Goal: Task Accomplishment & Management: Manage account settings

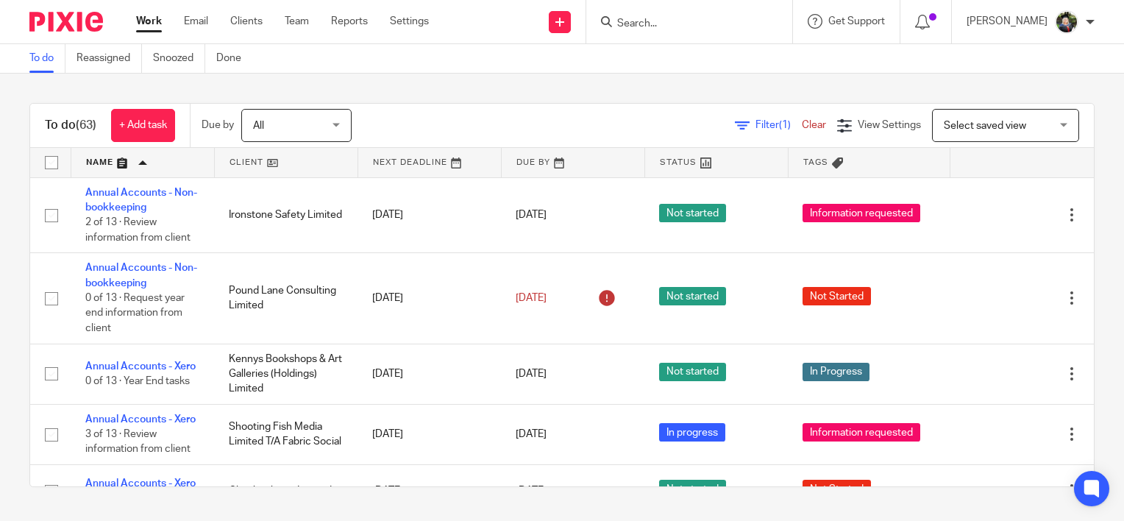
click at [690, 29] on form at bounding box center [694, 22] width 157 height 18
click at [661, 24] on input "Search" at bounding box center [682, 24] width 132 height 13
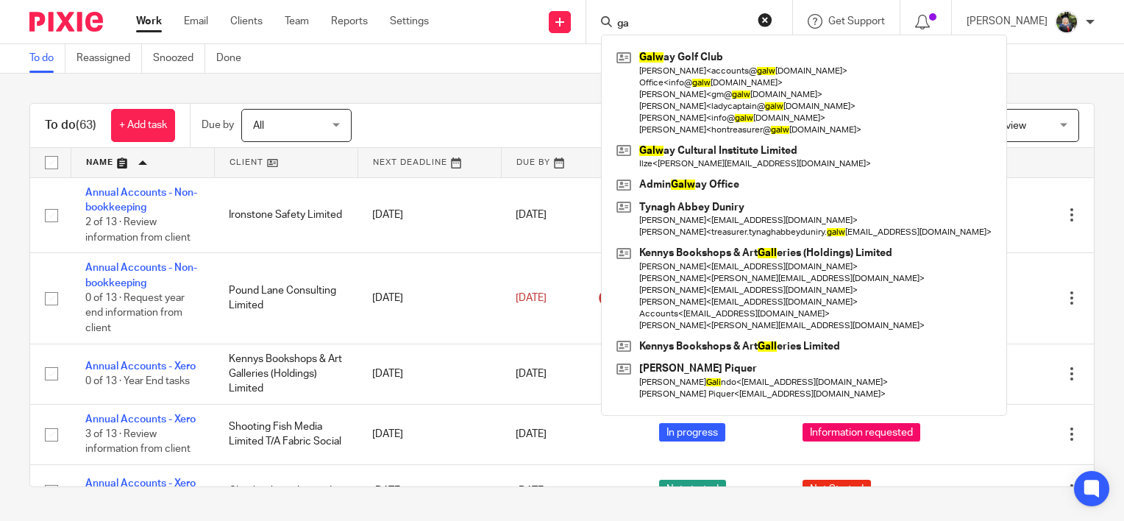
type input "g"
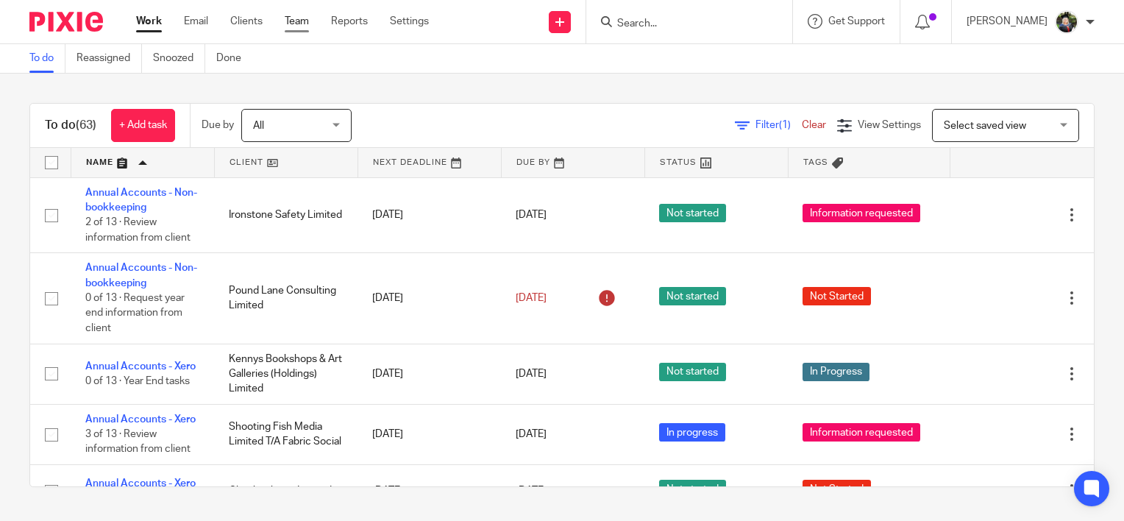
click at [293, 26] on link "Team" at bounding box center [297, 21] width 24 height 15
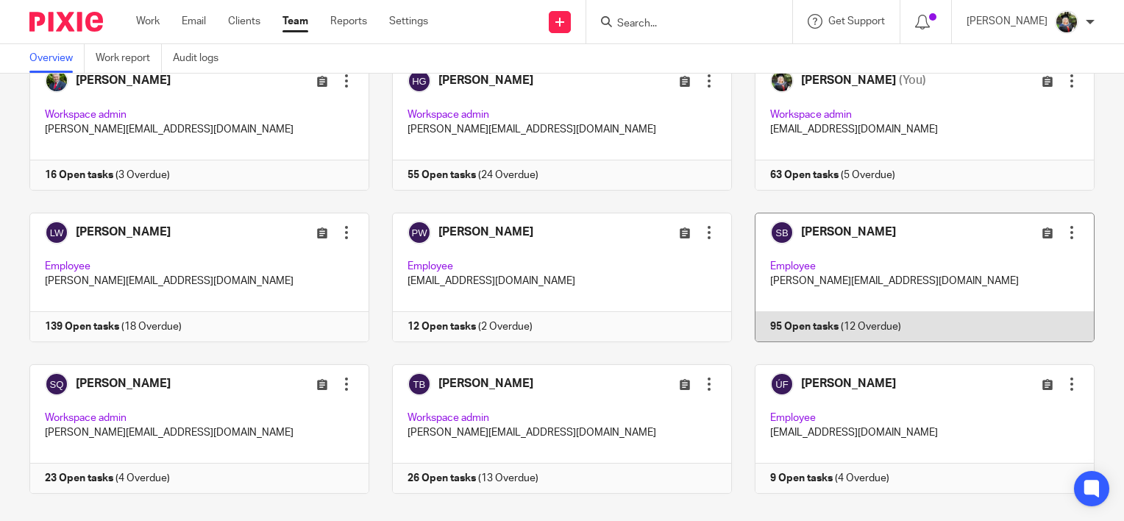
scroll to position [271, 0]
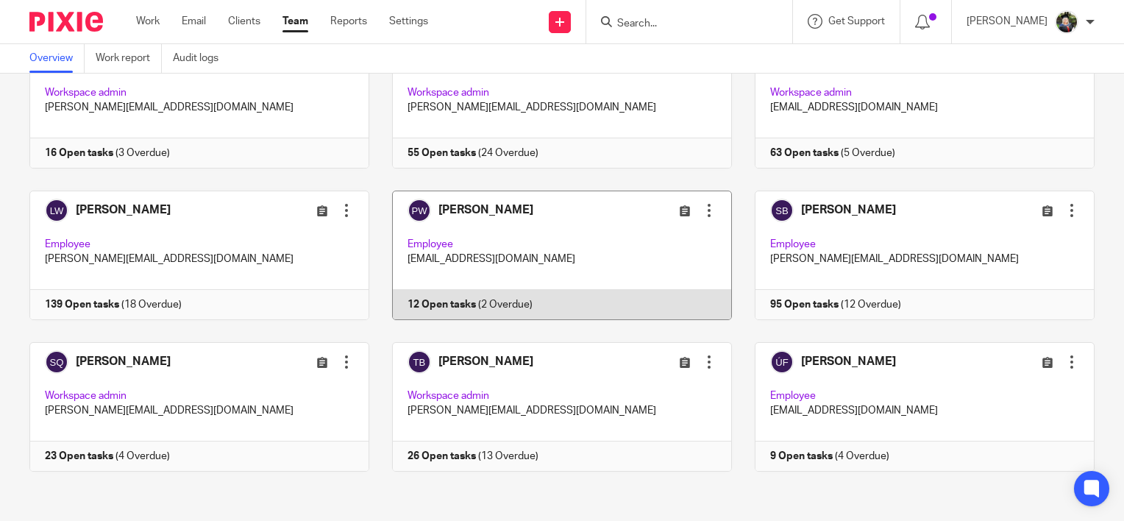
click at [612, 262] on link at bounding box center [550, 255] width 363 height 129
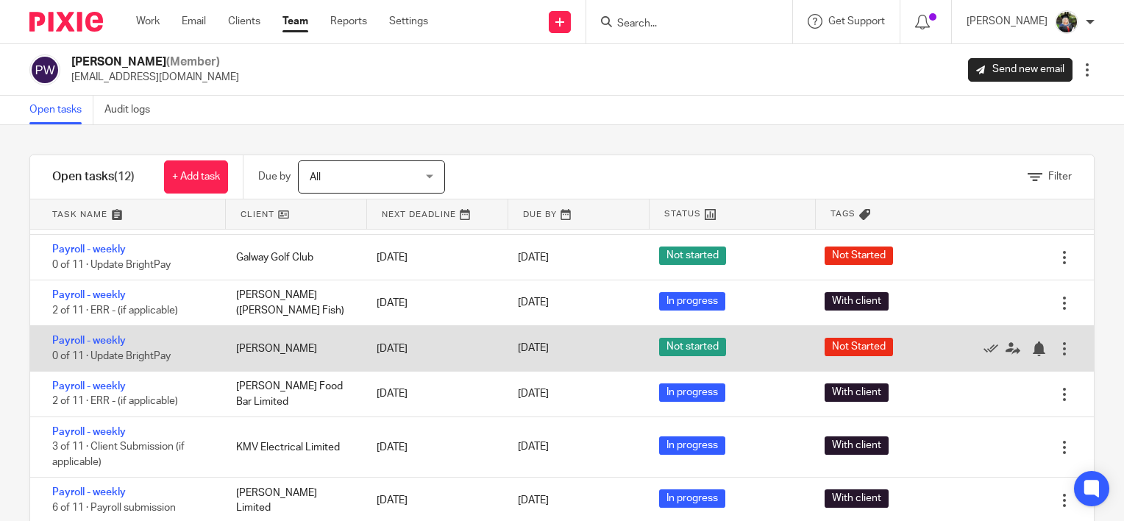
scroll to position [224, 0]
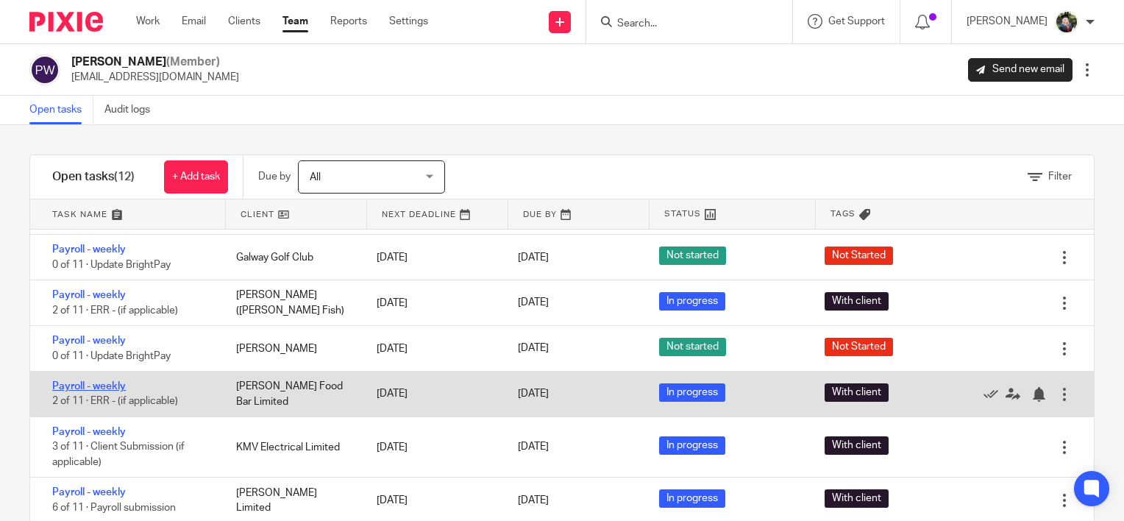
click at [85, 384] on link "Payroll - weekly" at bounding box center [89, 386] width 74 height 10
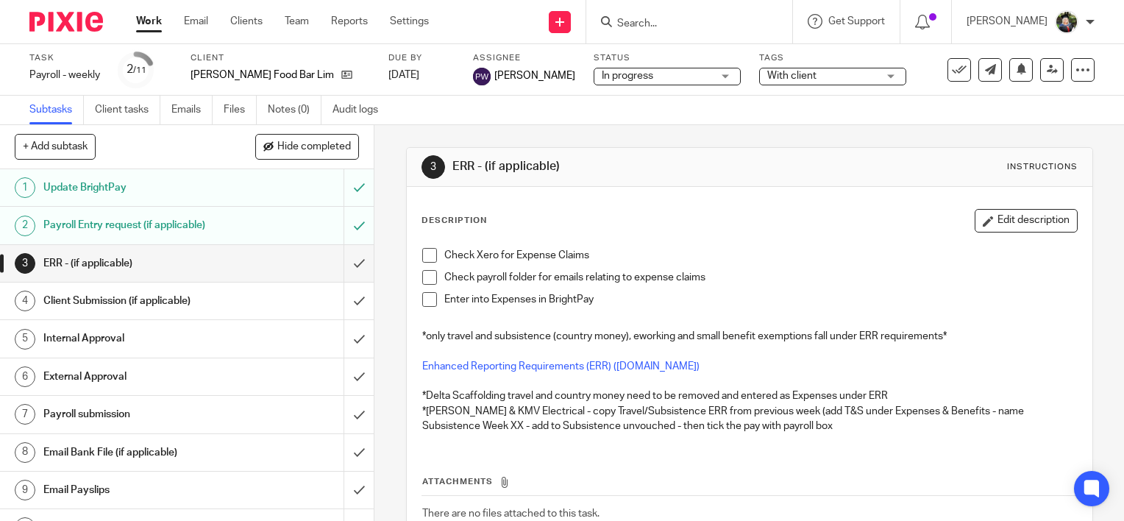
click at [627, 79] on span "In progress" at bounding box center [657, 75] width 110 height 15
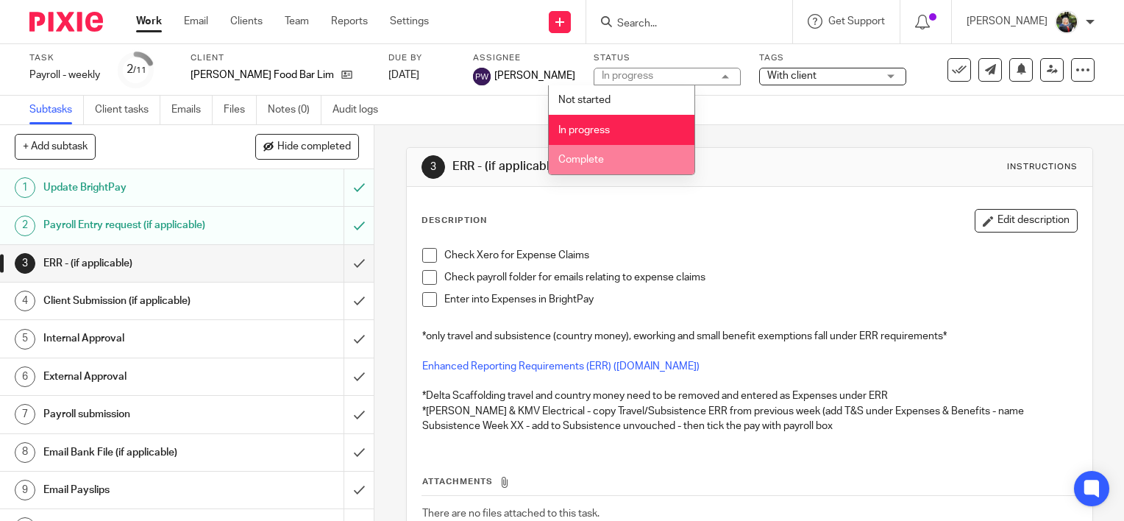
click at [608, 160] on li "Complete" at bounding box center [622, 160] width 146 height 30
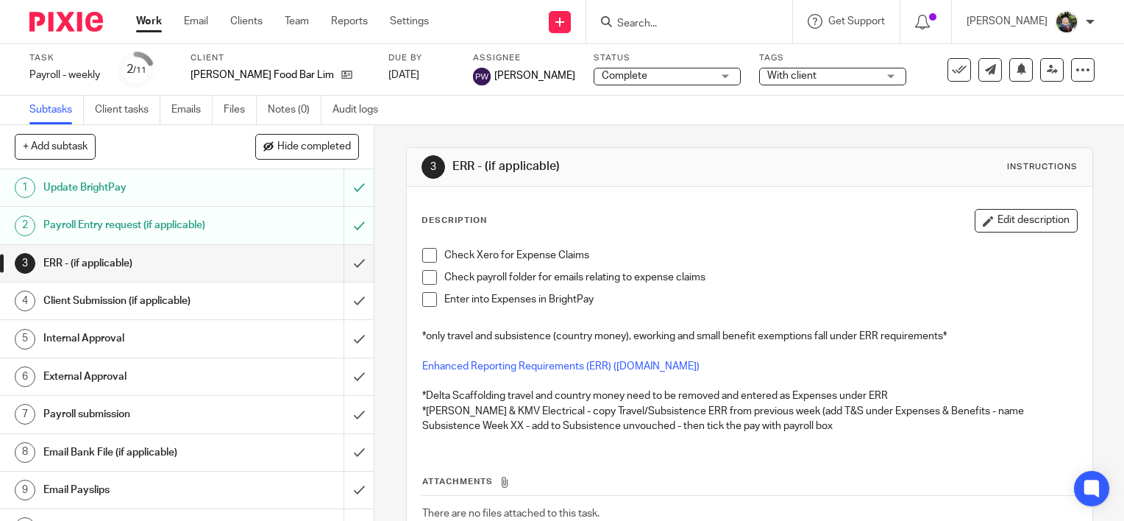
click at [768, 82] on span "With client" at bounding box center [822, 75] width 110 height 15
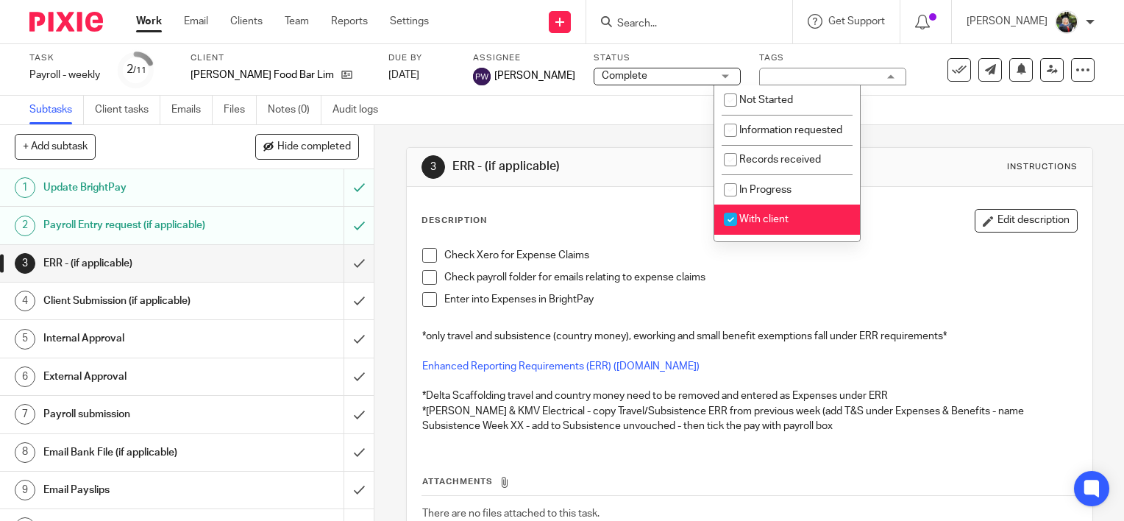
click at [761, 230] on li "With client" at bounding box center [787, 220] width 146 height 30
checkbox input "false"
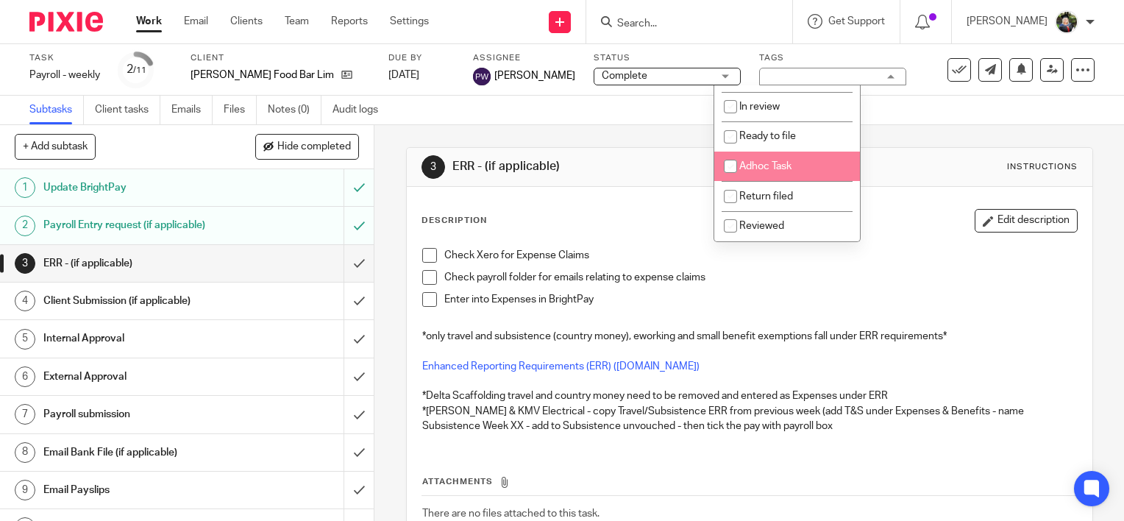
scroll to position [147, 0]
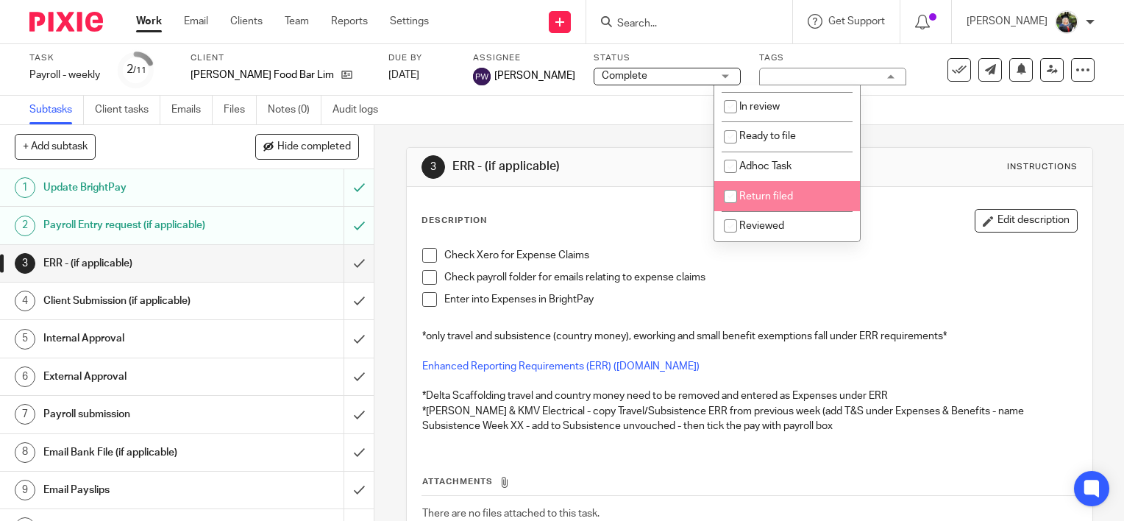
click at [761, 202] on span "Return filed" at bounding box center [766, 196] width 54 height 10
checkbox input "true"
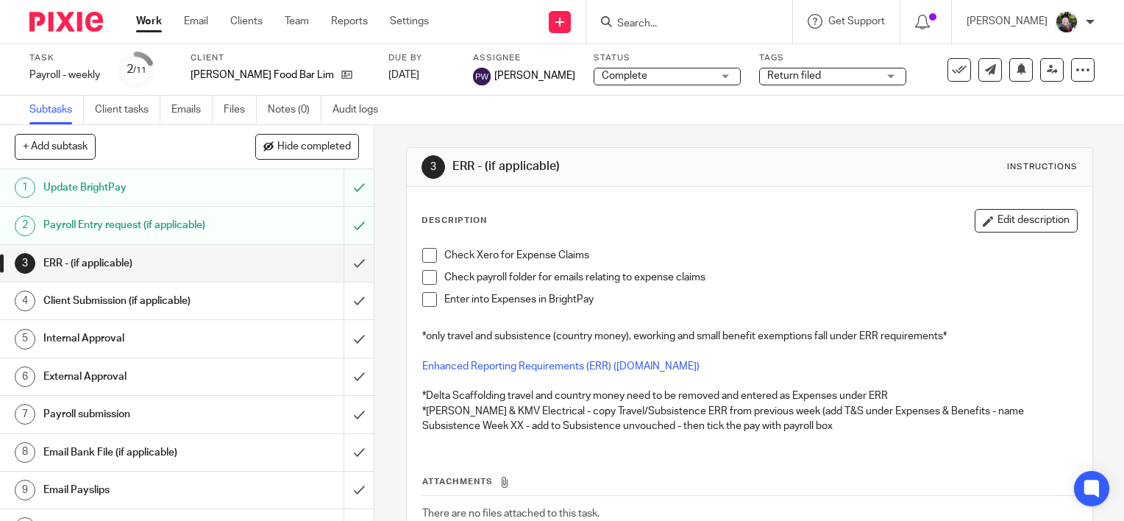
click at [649, 141] on div "3 ERR - (if applicable) Instructions Description Edit description Check Xero fo…" at bounding box center [749, 374] width 687 height 499
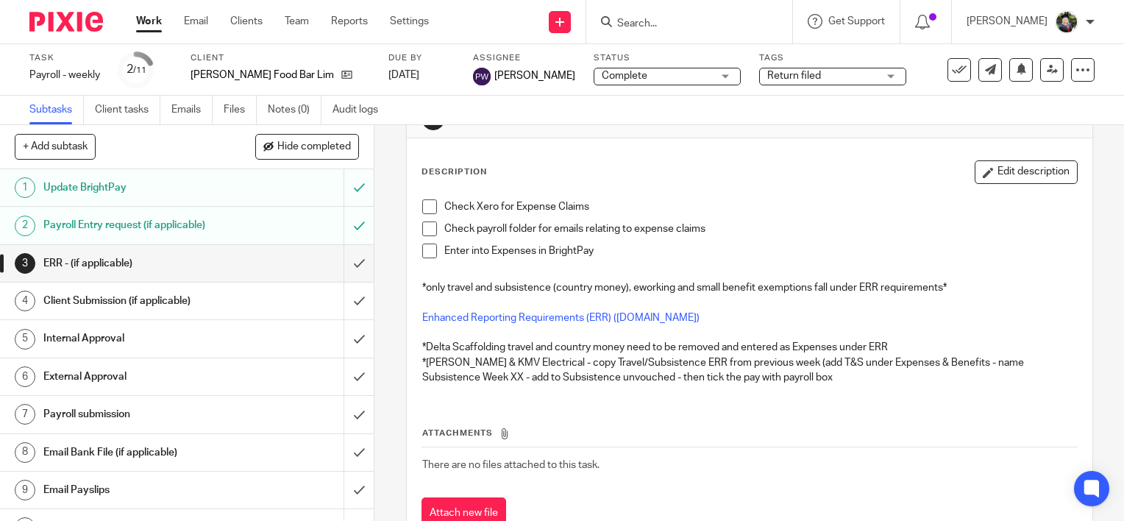
scroll to position [102, 0]
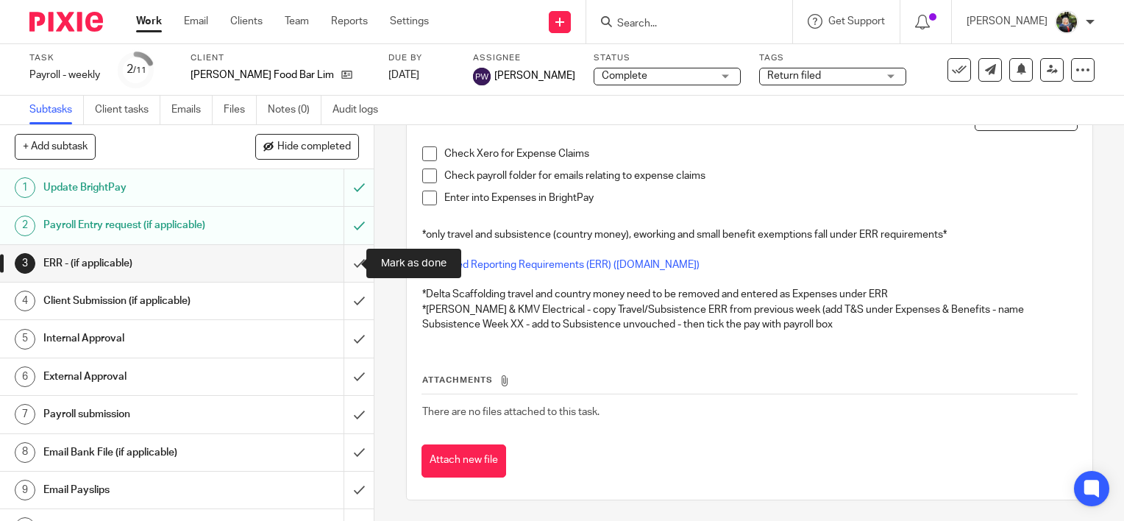
click at [344, 269] on input "submit" at bounding box center [187, 263] width 374 height 37
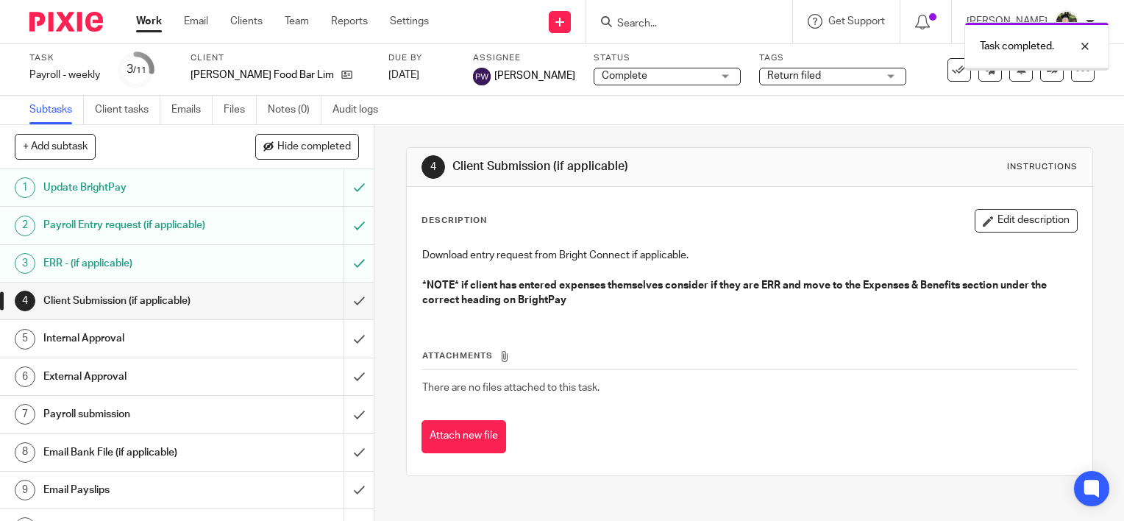
click at [344, 308] on input "submit" at bounding box center [187, 301] width 374 height 37
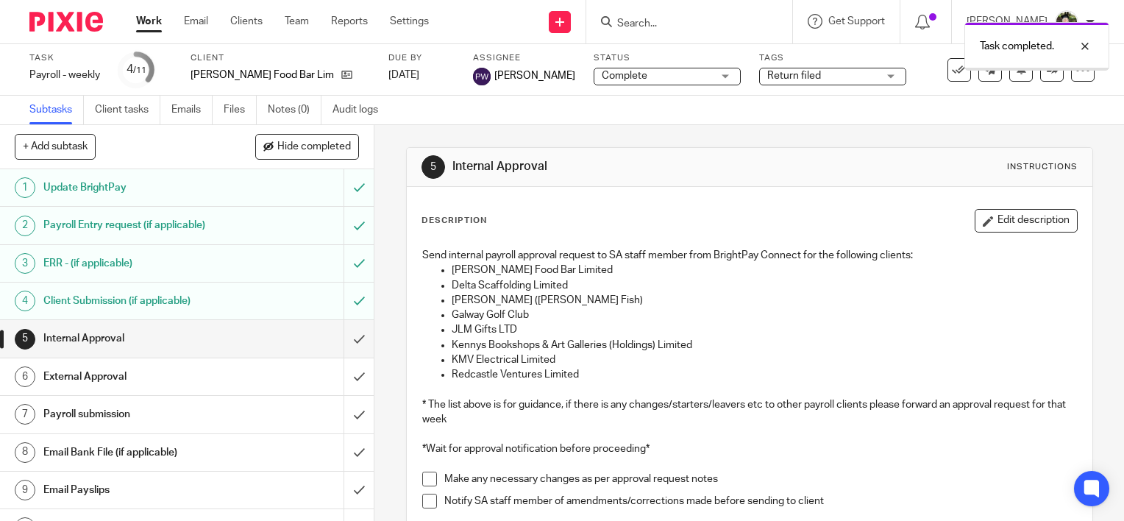
scroll to position [62, 0]
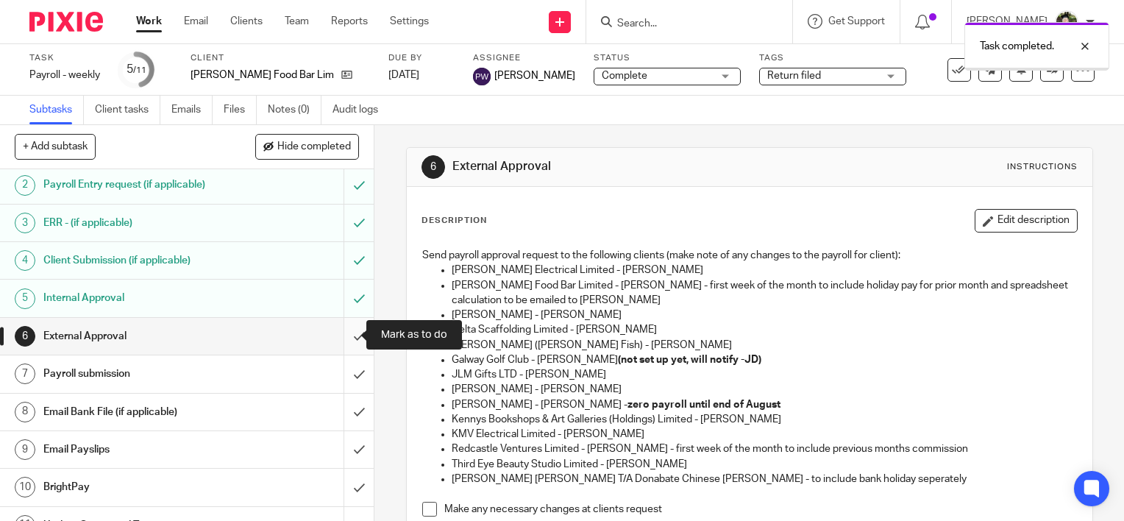
scroll to position [62, 0]
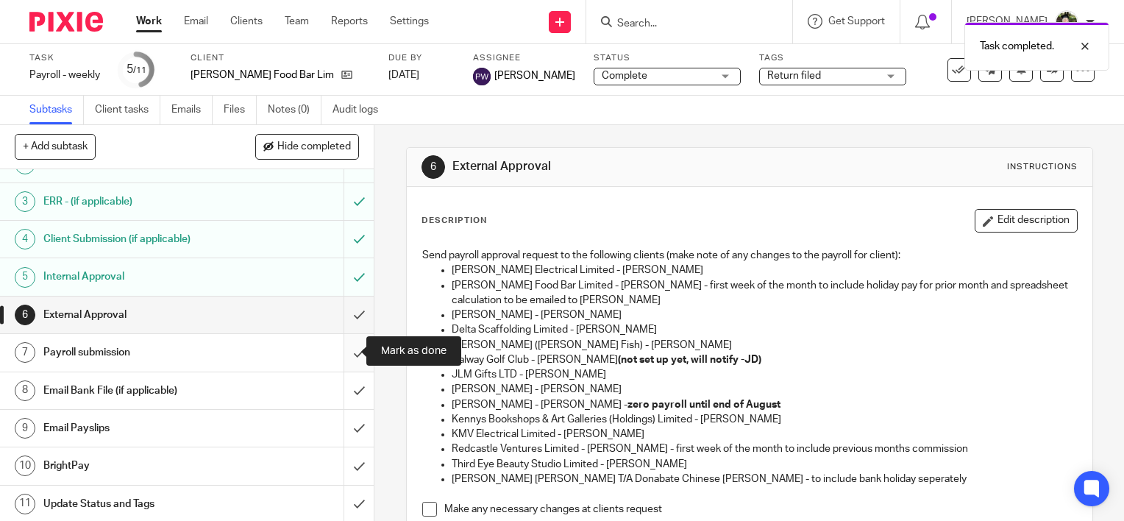
click at [344, 354] on input "submit" at bounding box center [187, 352] width 374 height 37
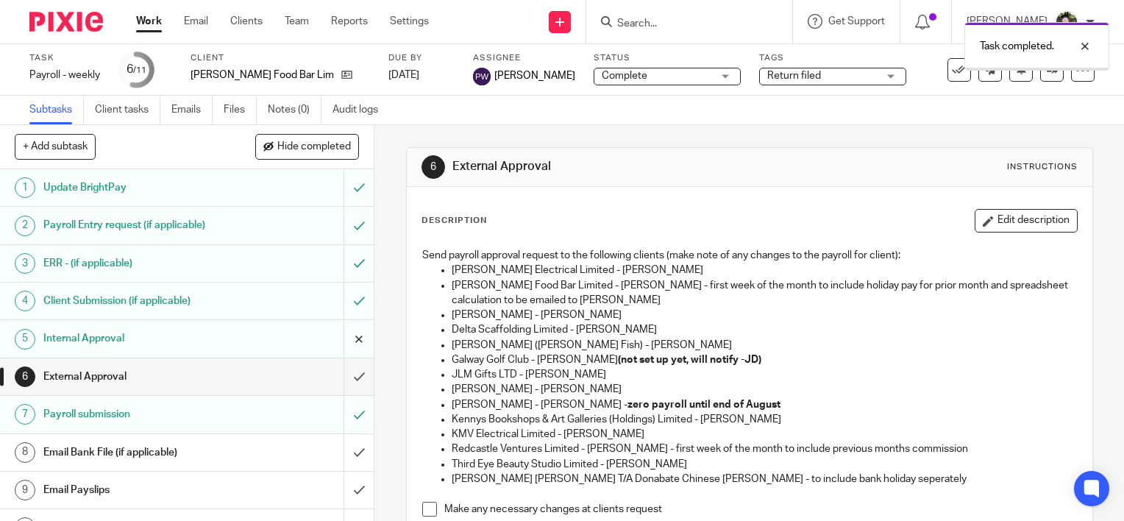
click at [344, 339] on input "submit" at bounding box center [187, 338] width 374 height 37
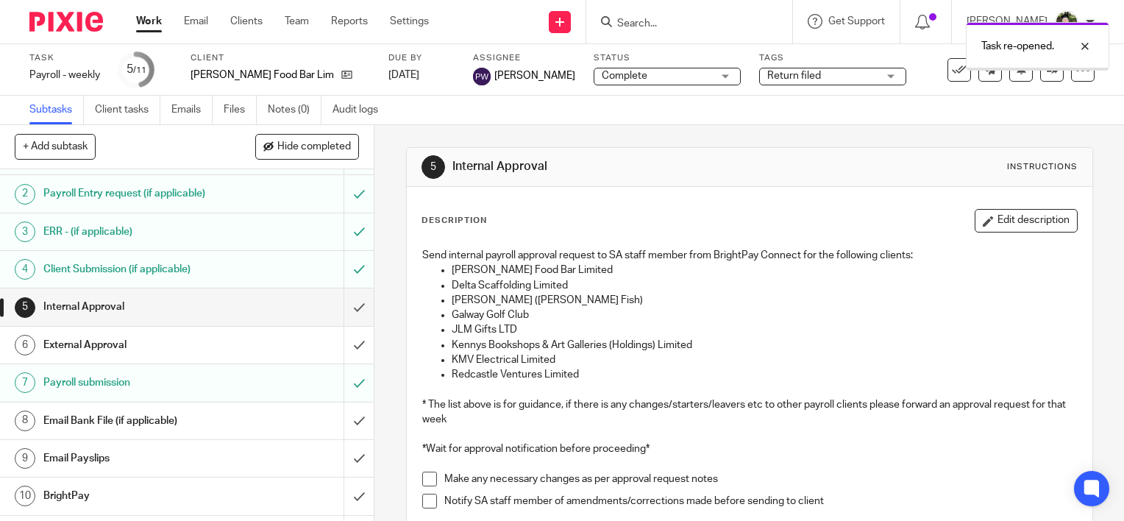
scroll to position [62, 0]
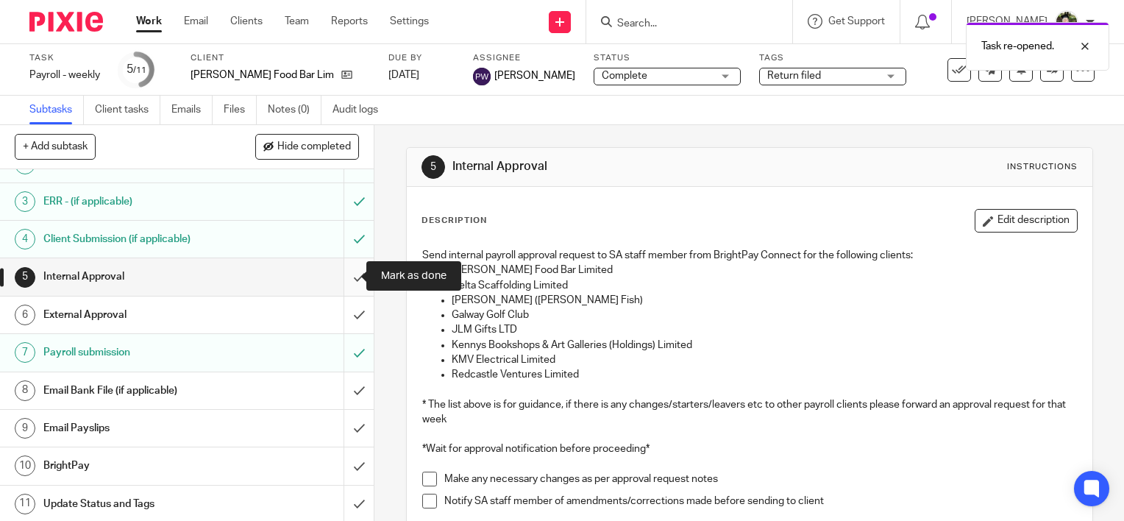
click at [341, 279] on input "submit" at bounding box center [187, 276] width 374 height 37
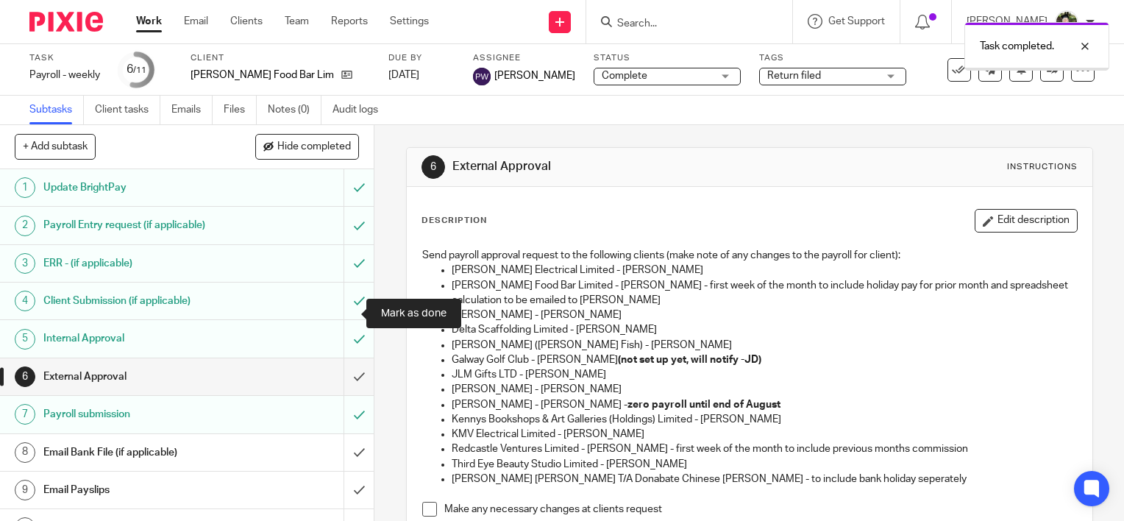
scroll to position [62, 0]
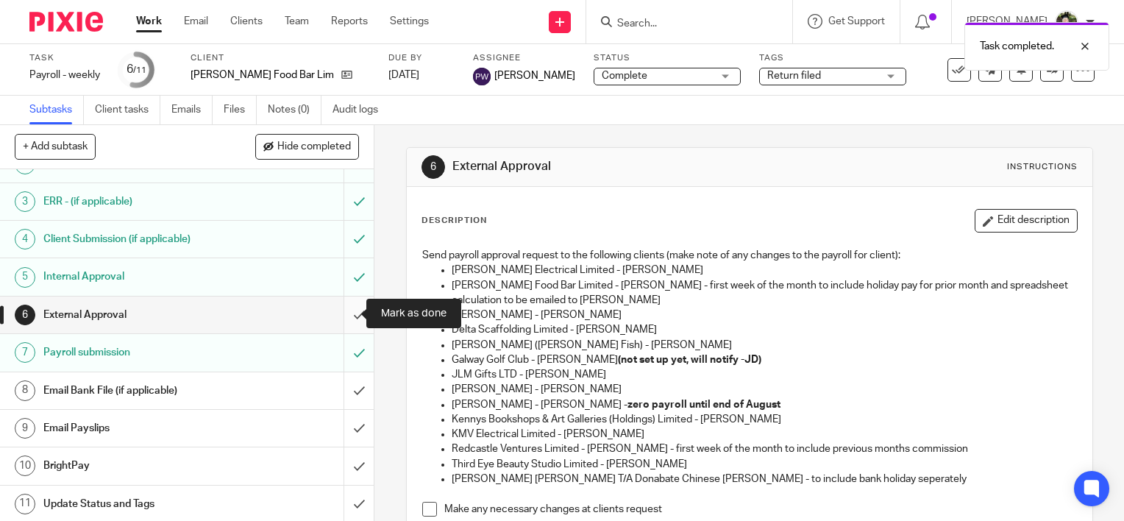
click at [344, 316] on input "submit" at bounding box center [187, 314] width 374 height 37
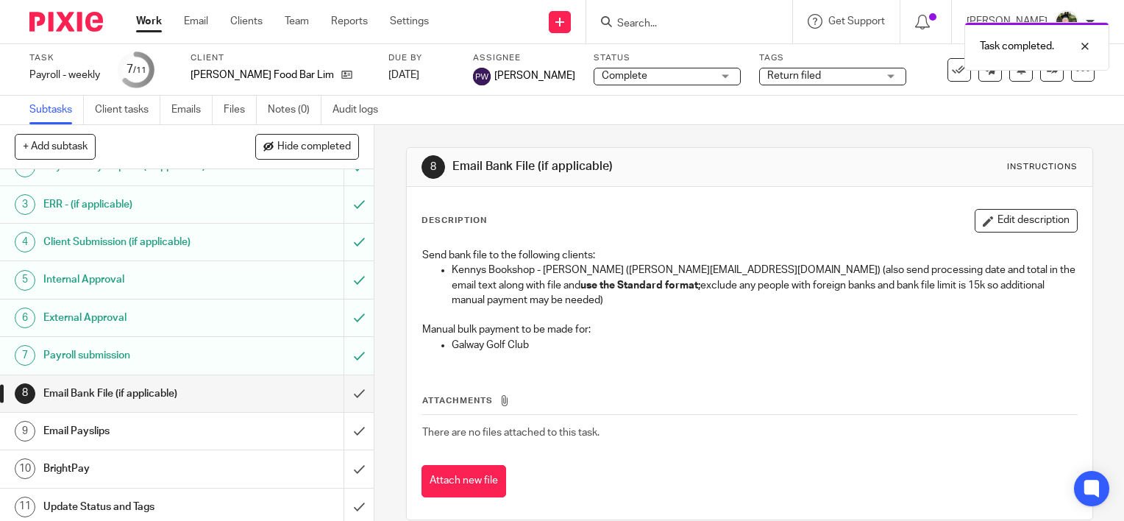
scroll to position [62, 0]
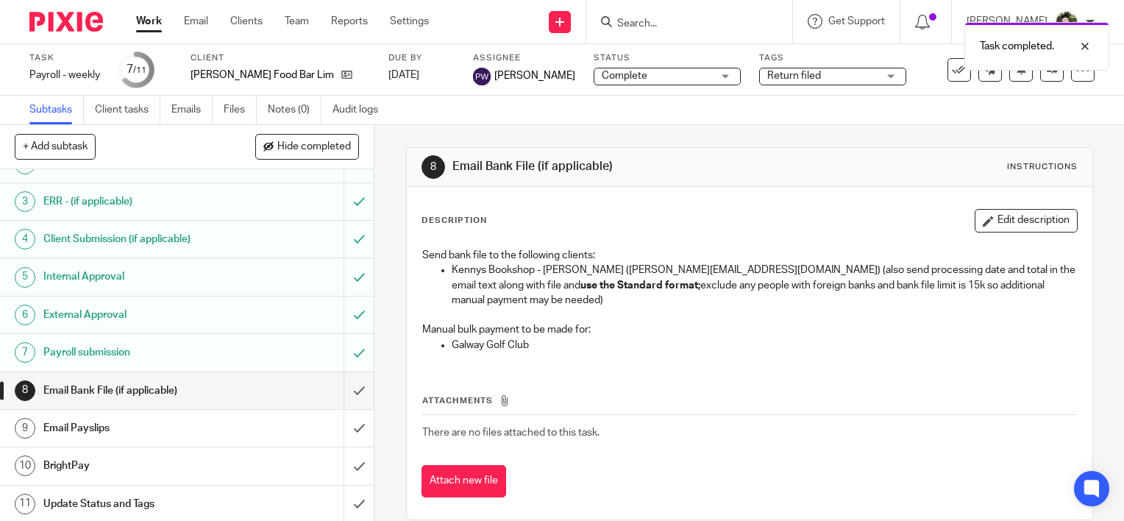
click at [162, 353] on h1 "Payroll submission" at bounding box center [138, 352] width 191 height 22
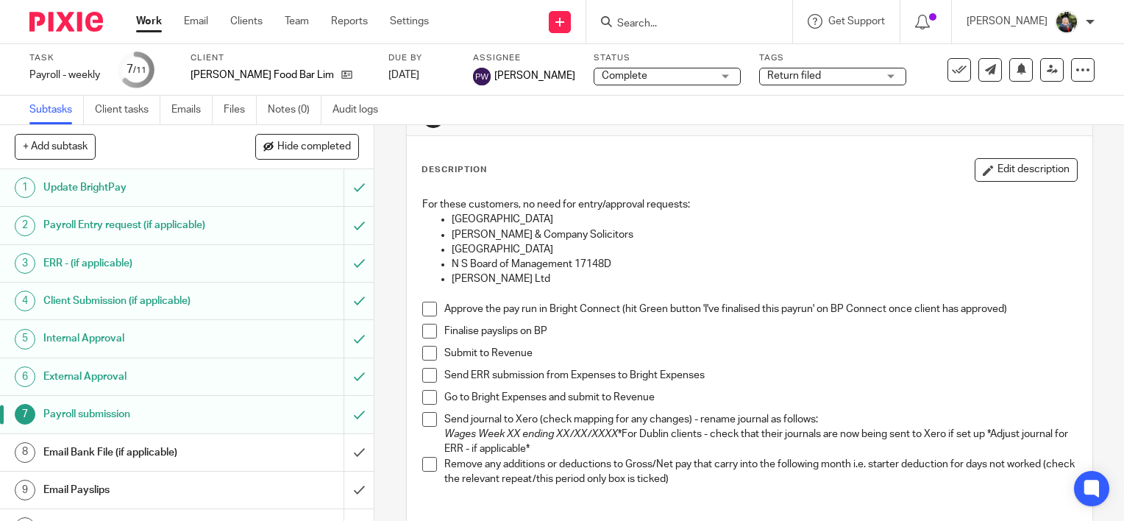
scroll to position [147, 0]
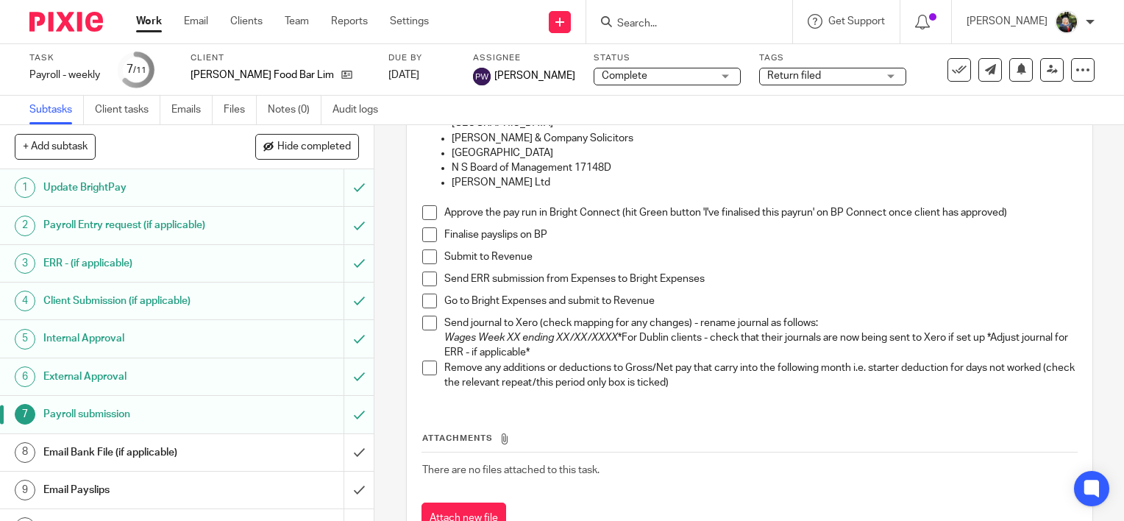
click at [425, 212] on span at bounding box center [429, 212] width 15 height 15
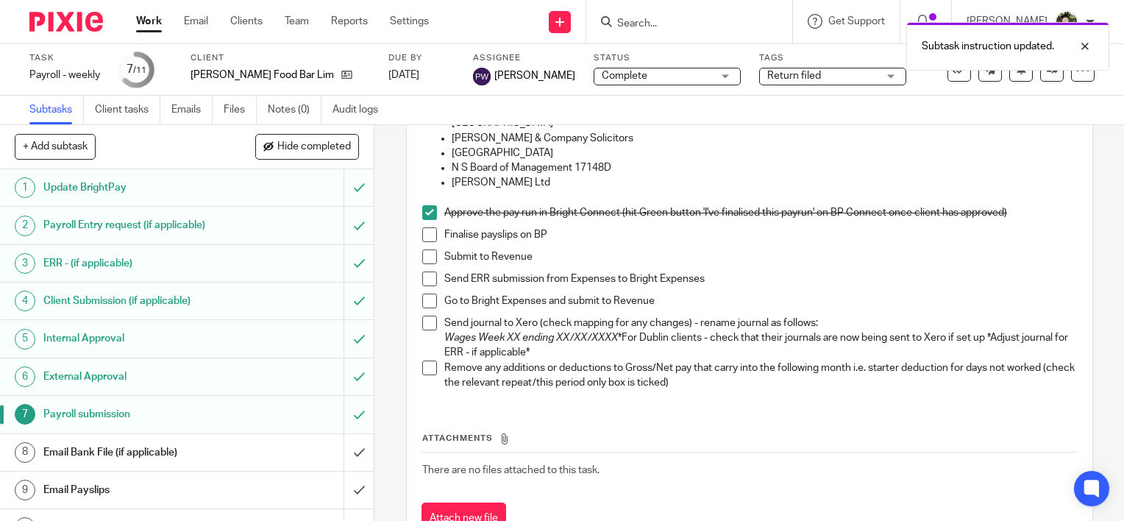
click at [424, 227] on span at bounding box center [429, 234] width 15 height 15
click at [425, 249] on span at bounding box center [429, 256] width 15 height 15
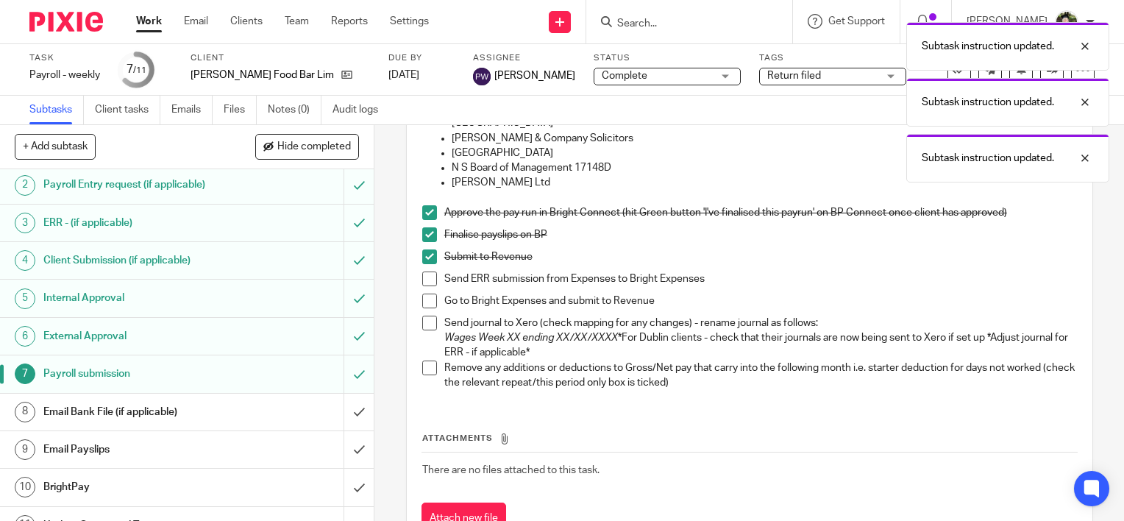
scroll to position [62, 0]
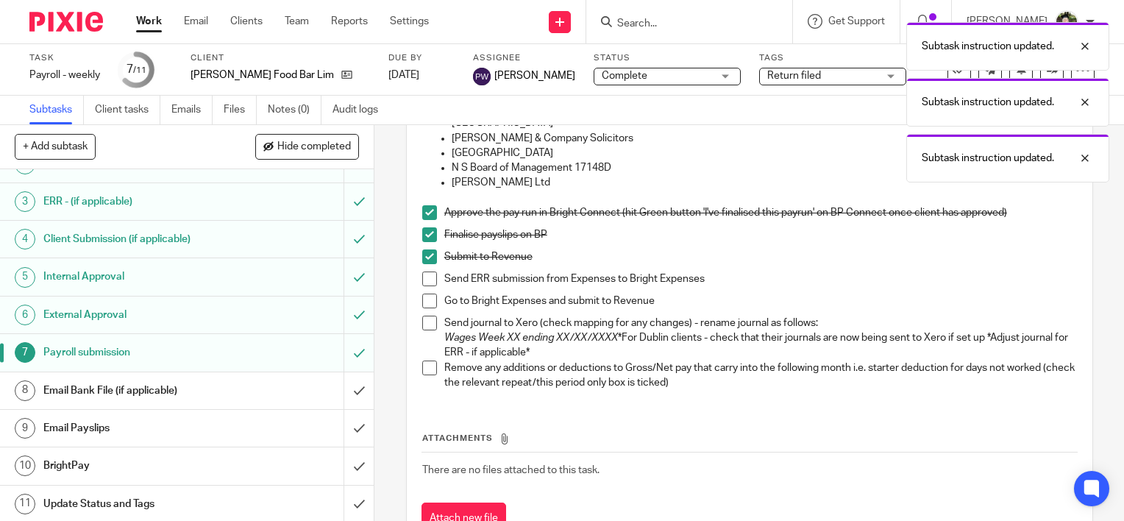
click at [425, 321] on span at bounding box center [429, 323] width 15 height 15
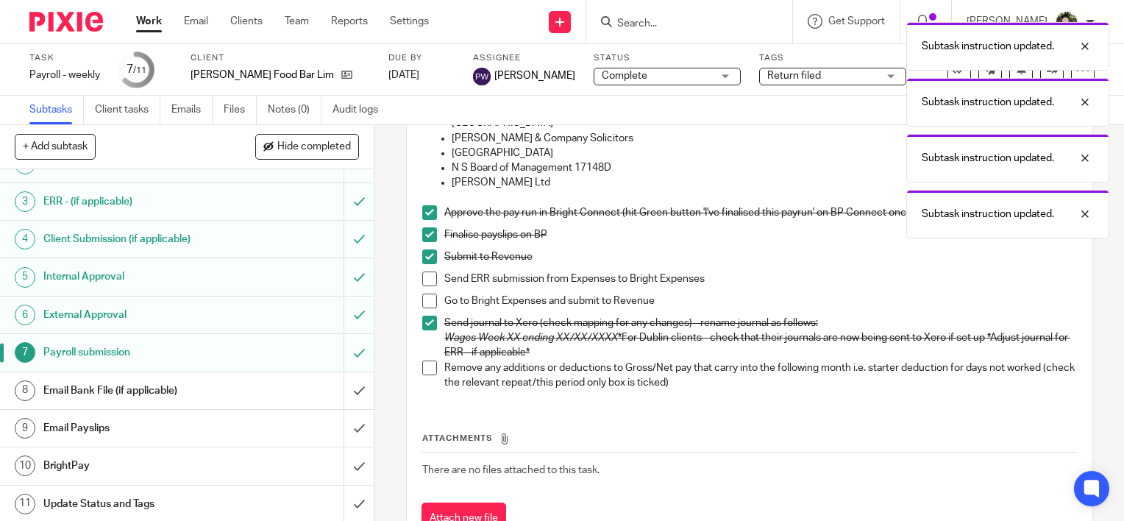
drag, startPoint x: 421, startPoint y: 369, endPoint x: 308, endPoint y: 367, distance: 113.3
click at [422, 369] on span at bounding box center [429, 367] width 15 height 15
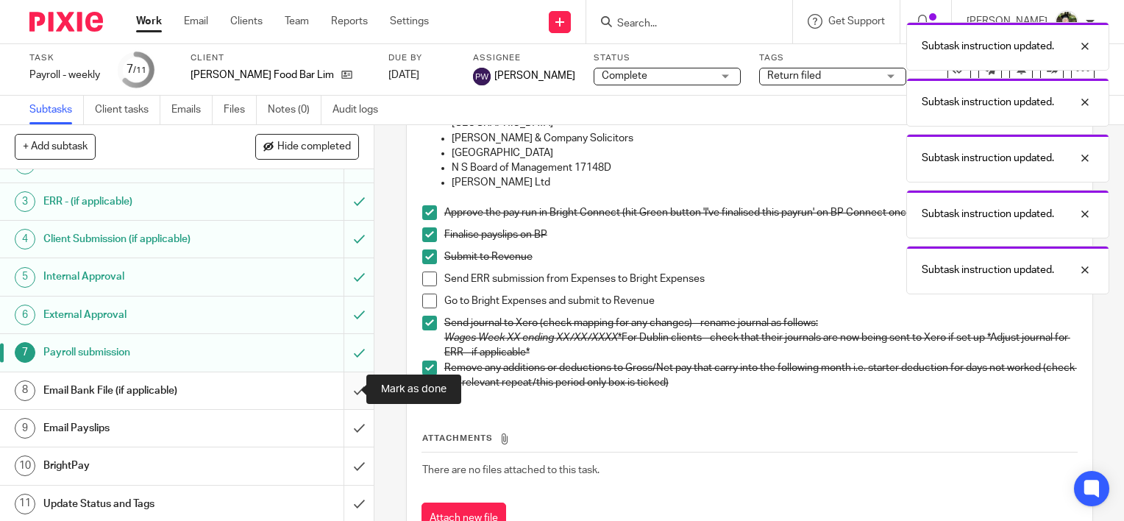
click at [341, 390] on input "submit" at bounding box center [187, 390] width 374 height 37
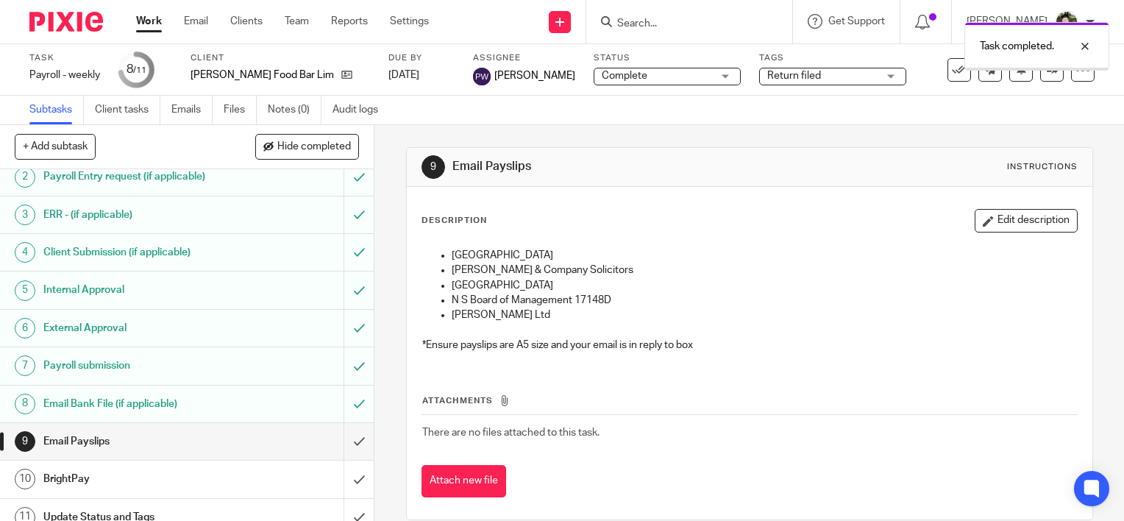
scroll to position [62, 0]
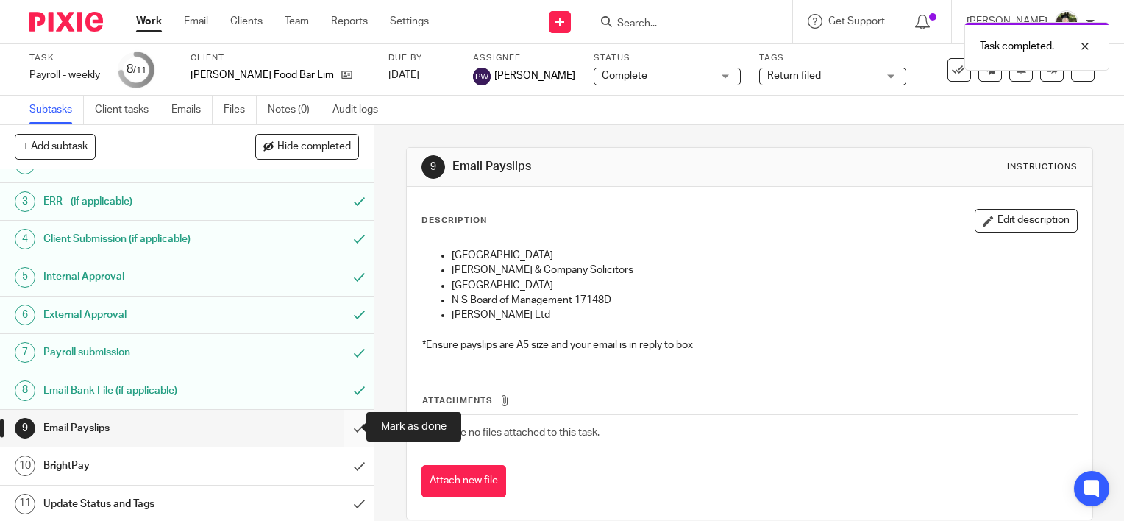
click at [346, 427] on input "submit" at bounding box center [187, 428] width 374 height 37
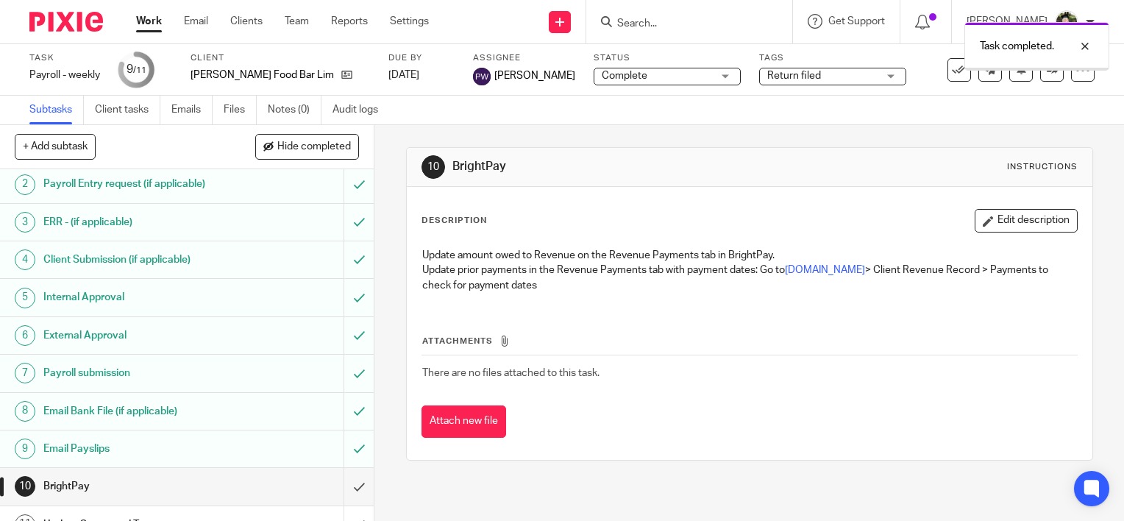
scroll to position [62, 0]
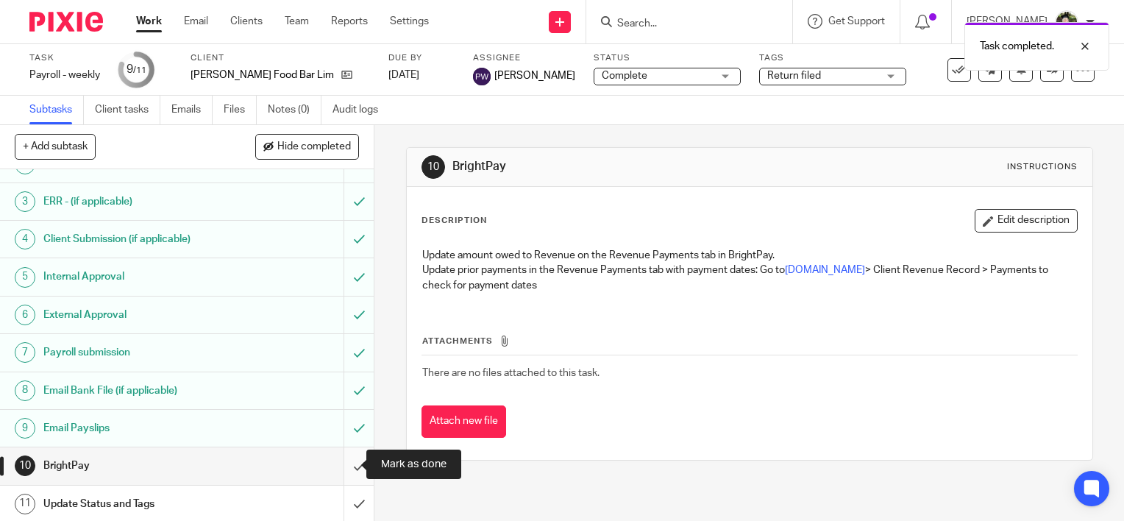
click at [342, 458] on input "submit" at bounding box center [187, 465] width 374 height 37
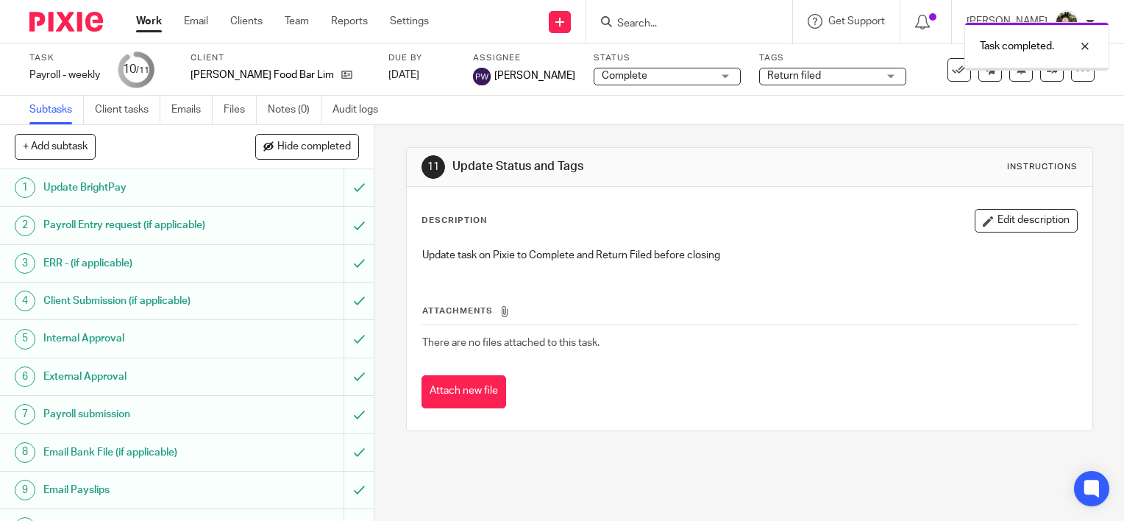
scroll to position [62, 0]
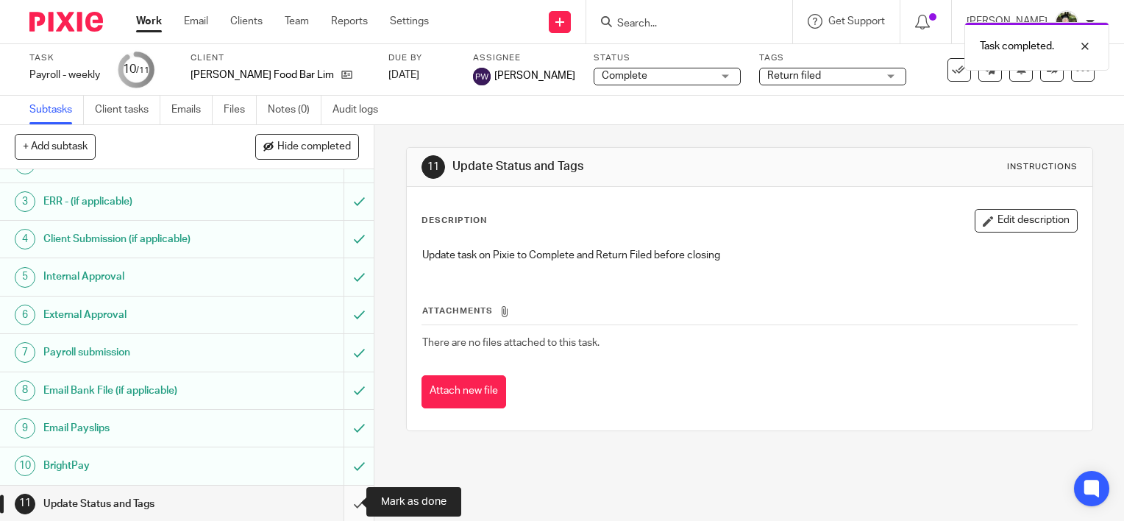
click at [347, 509] on input "submit" at bounding box center [187, 504] width 374 height 37
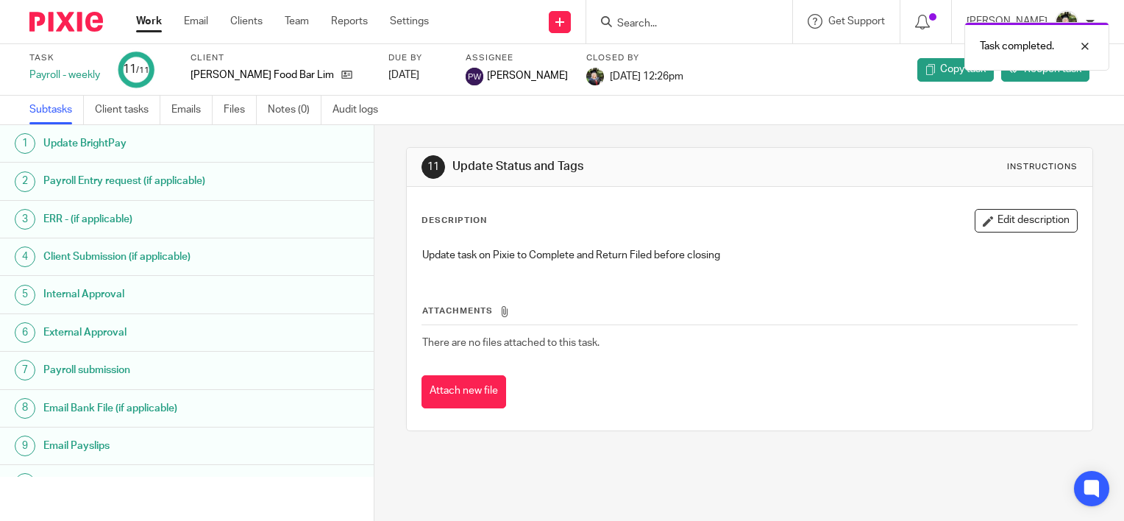
click at [300, 13] on div "Work Email Clients Team Reports Settings Work Email Clients Team Reports Settin…" at bounding box center [286, 21] width 330 height 43
click at [298, 18] on link "Team" at bounding box center [297, 21] width 24 height 15
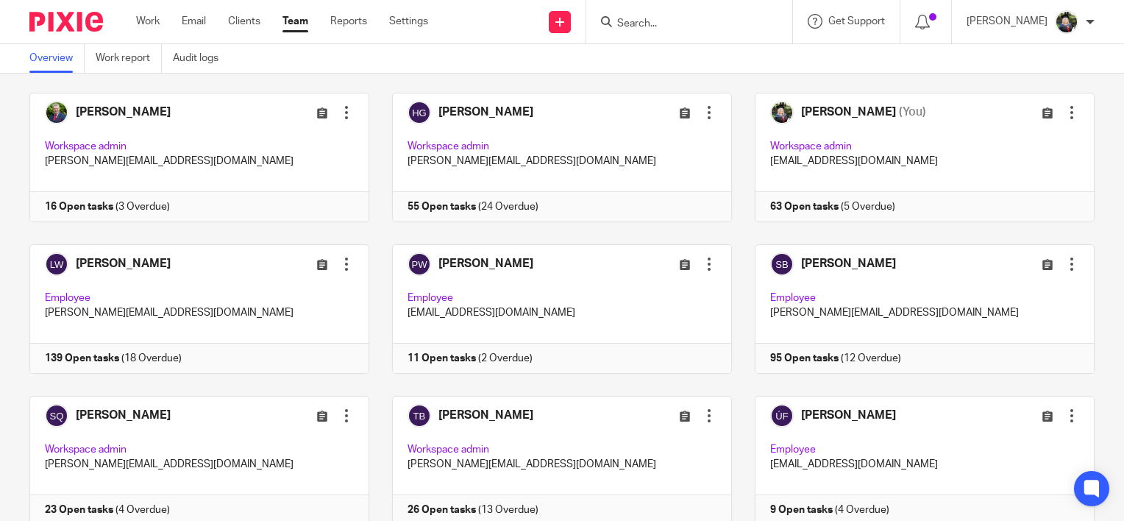
scroll to position [221, 0]
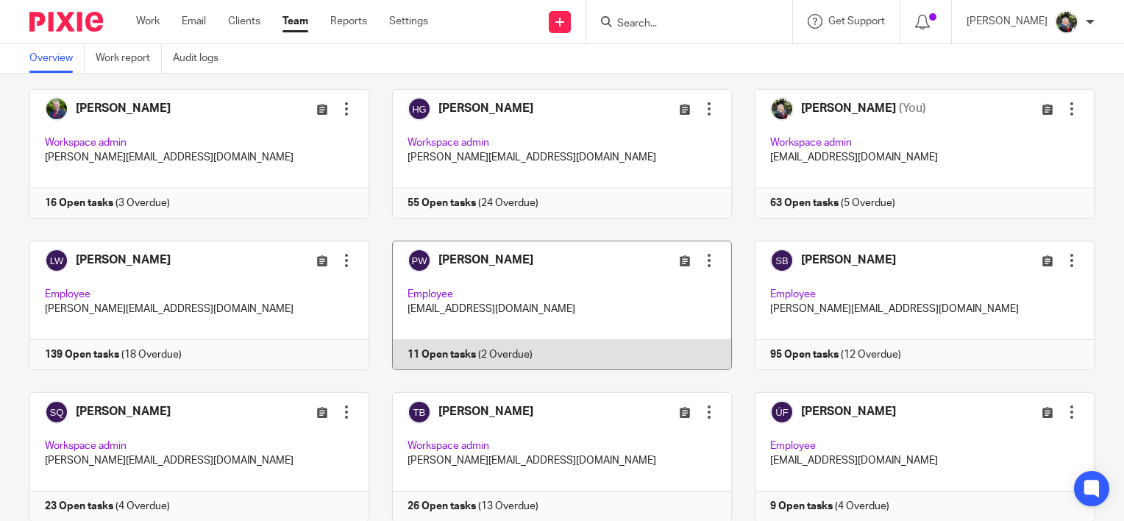
click at [568, 310] on link at bounding box center [550, 305] width 363 height 129
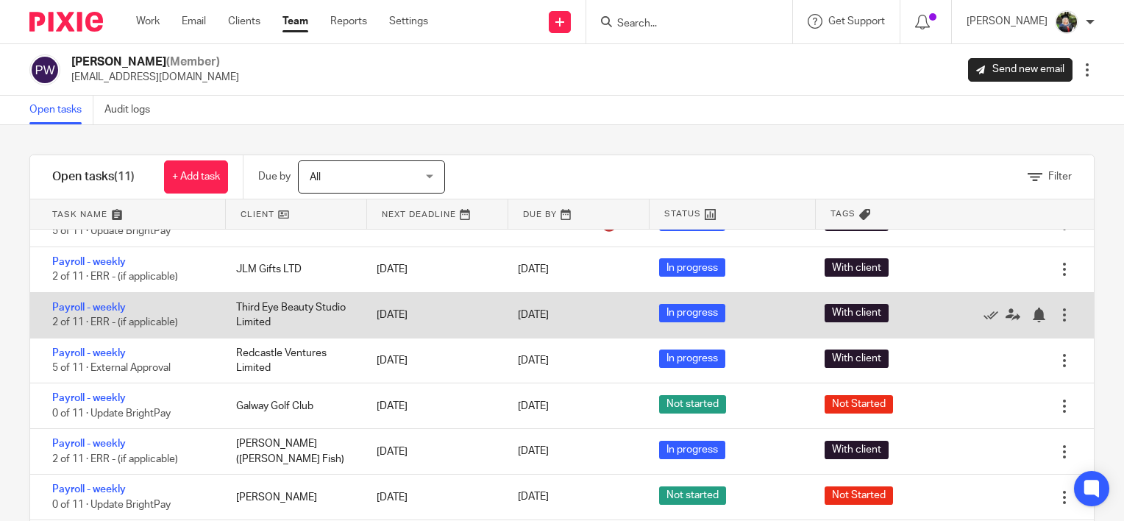
scroll to position [147, 0]
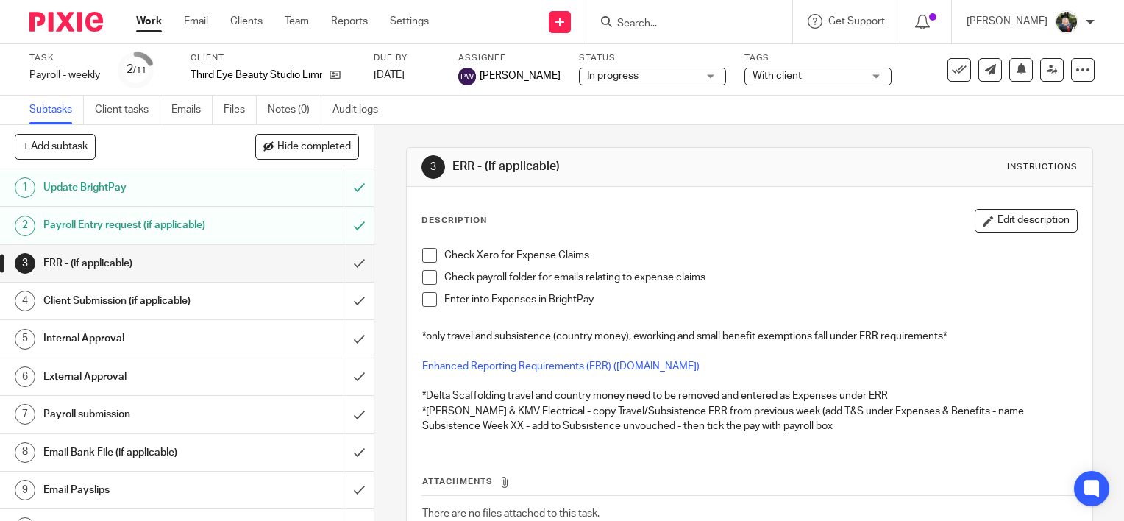
click at [424, 297] on span at bounding box center [429, 299] width 15 height 15
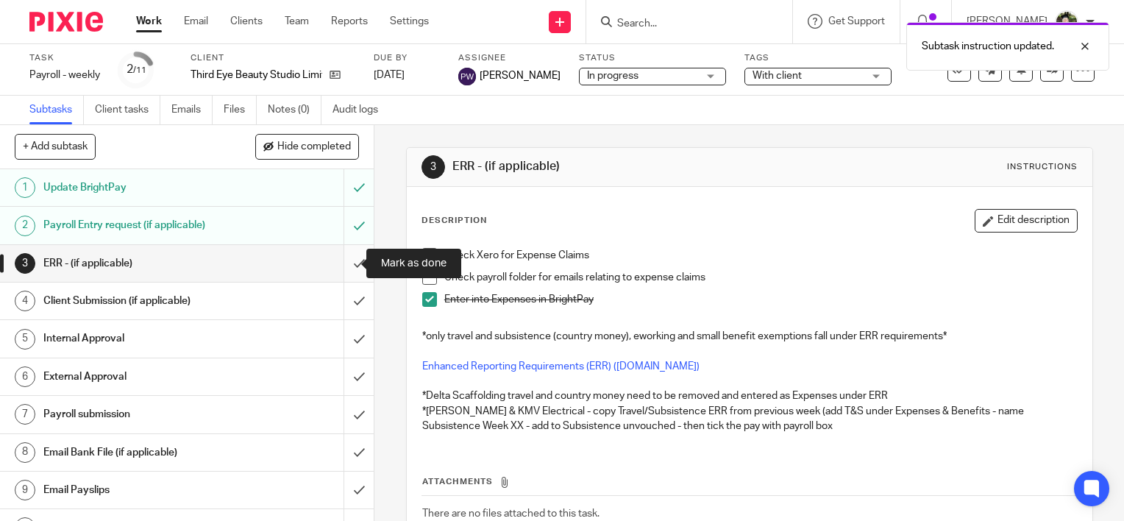
click at [341, 265] on input "submit" at bounding box center [187, 263] width 374 height 37
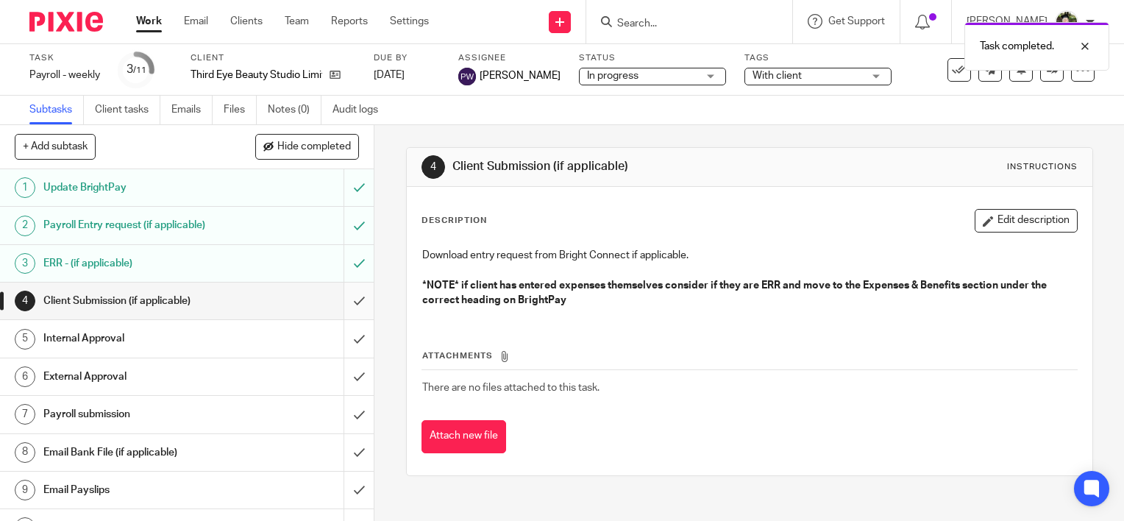
click at [343, 297] on input "submit" at bounding box center [187, 301] width 374 height 37
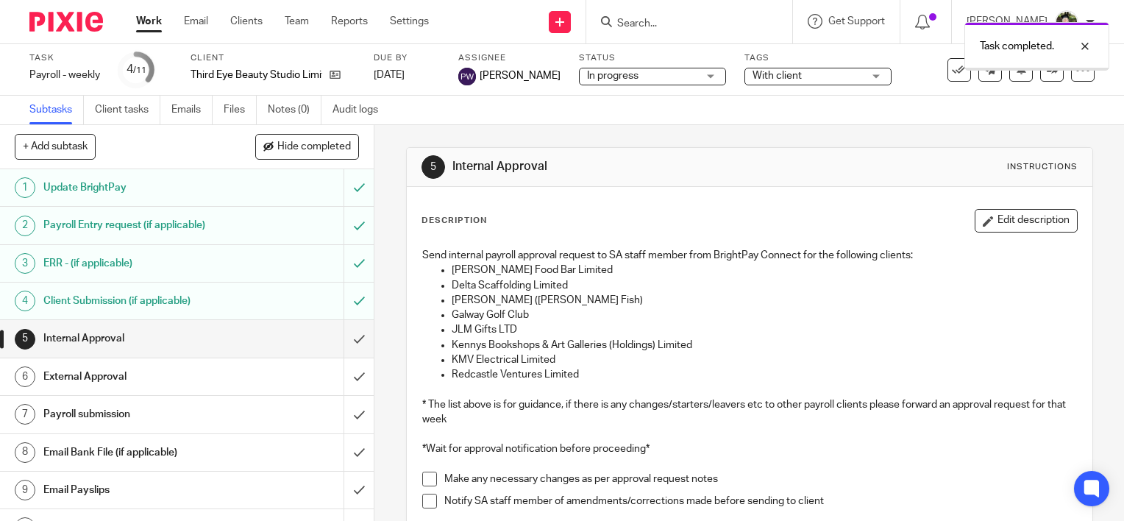
click at [344, 339] on input "submit" at bounding box center [187, 338] width 374 height 37
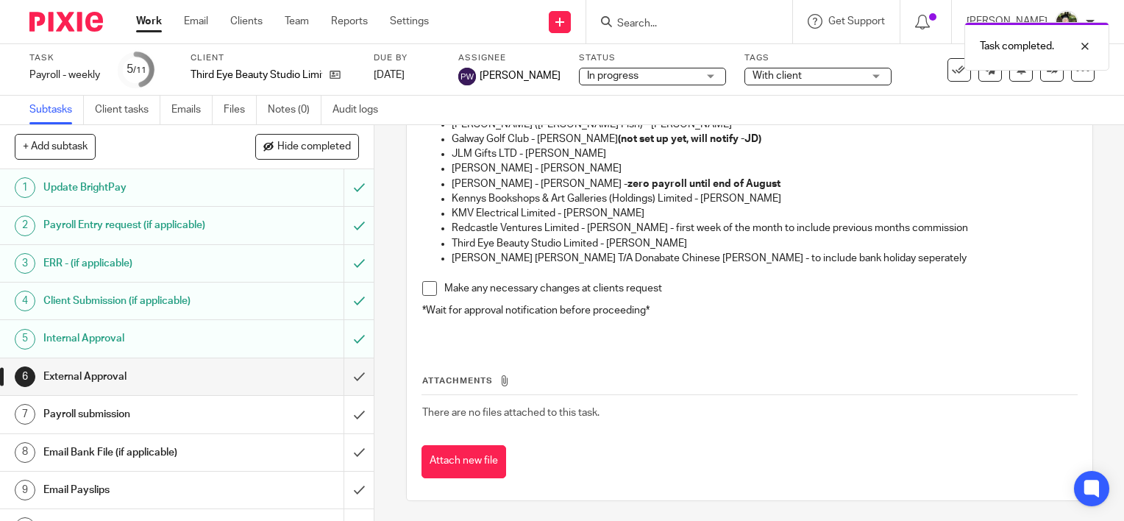
scroll to position [221, 0]
click at [302, 20] on link "Team" at bounding box center [297, 21] width 24 height 15
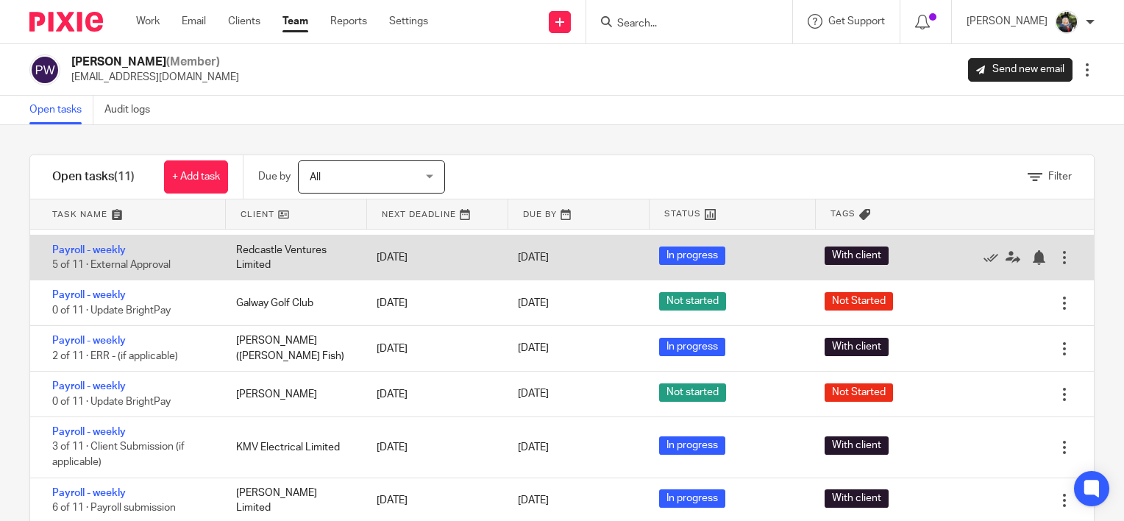
scroll to position [105, 0]
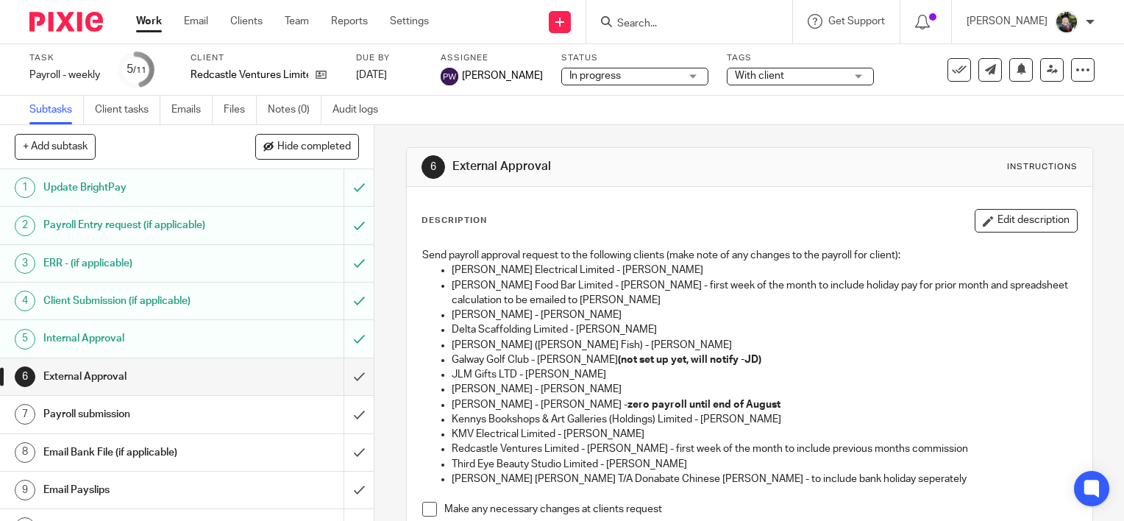
click at [611, 73] on span "In progress" at bounding box center [624, 75] width 110 height 15
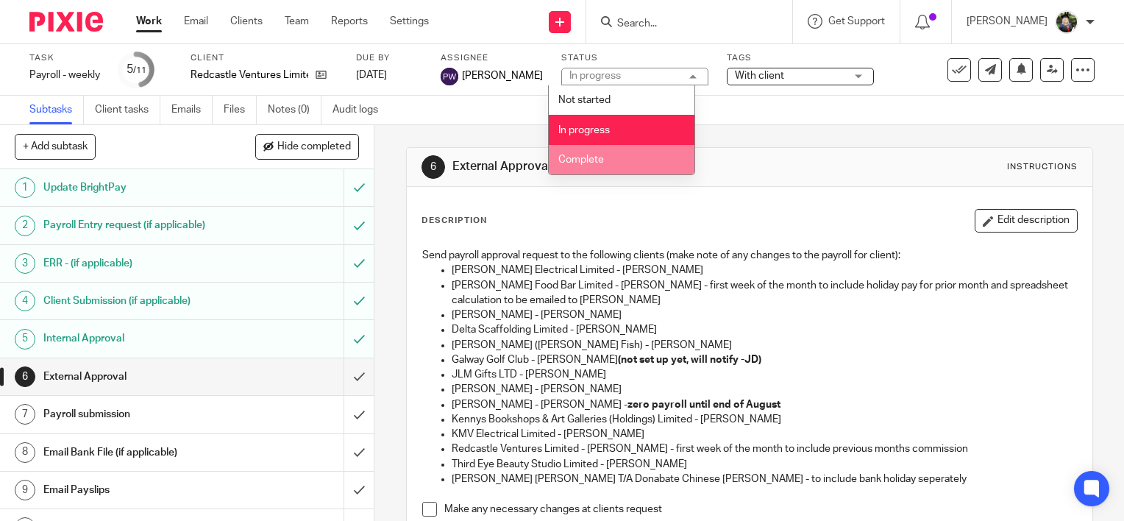
click at [598, 158] on span "Complete" at bounding box center [581, 159] width 46 height 10
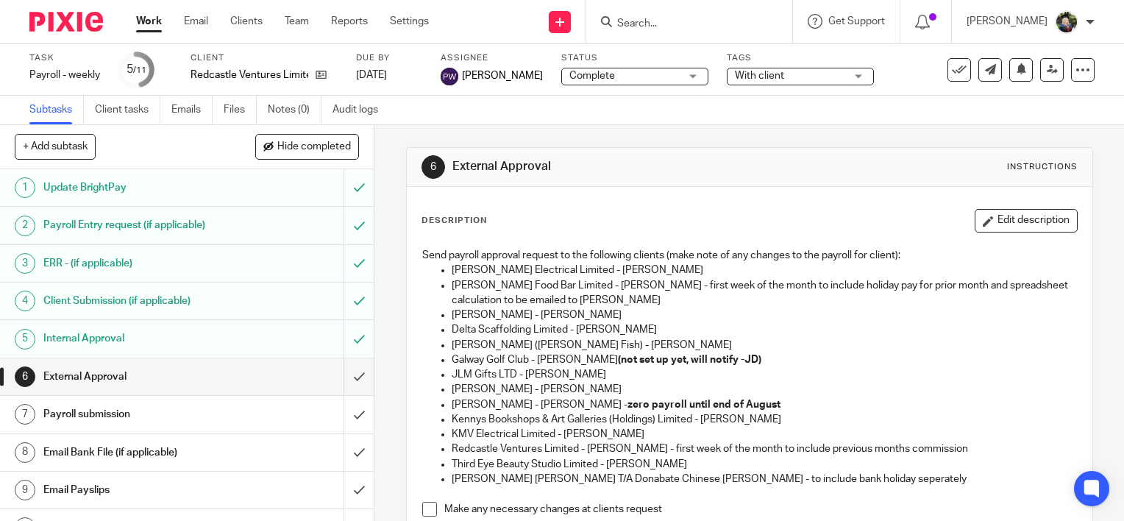
click at [767, 74] on span "With client" at bounding box center [759, 76] width 49 height 10
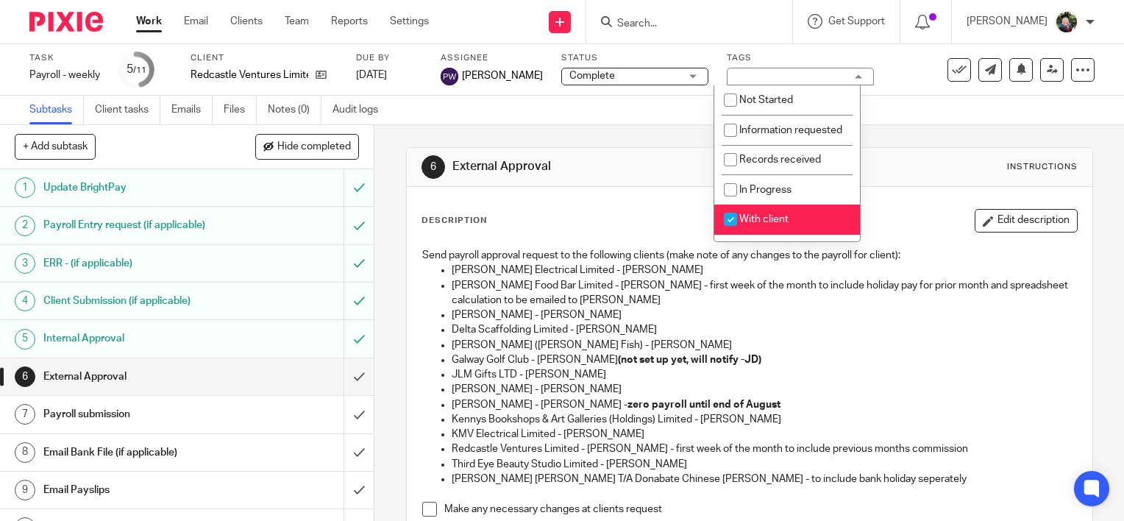
click at [759, 224] on span "With client" at bounding box center [763, 219] width 49 height 10
checkbox input "false"
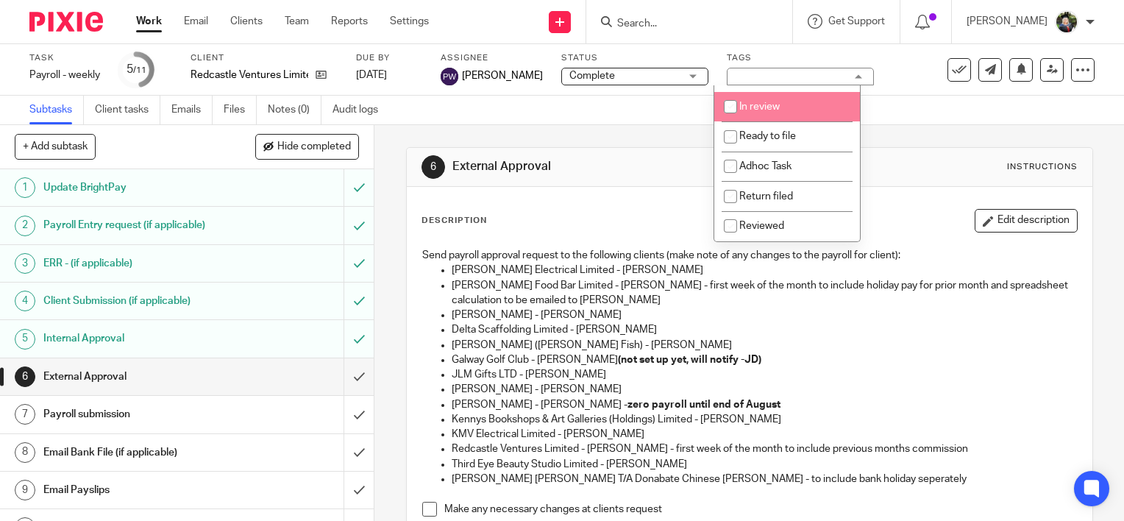
scroll to position [147, 0]
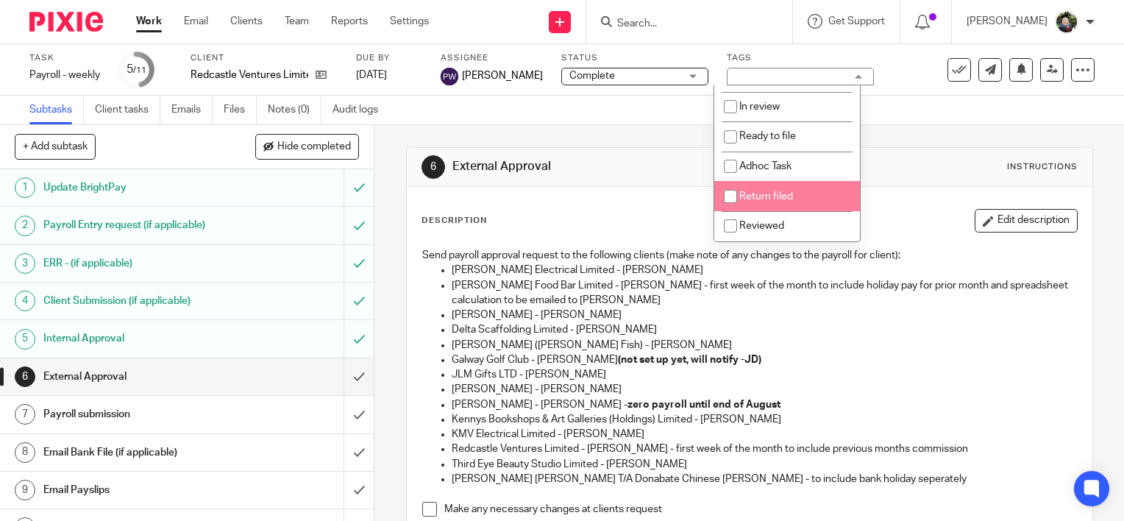
click at [771, 202] on span "Return filed" at bounding box center [766, 196] width 54 height 10
checkbox input "true"
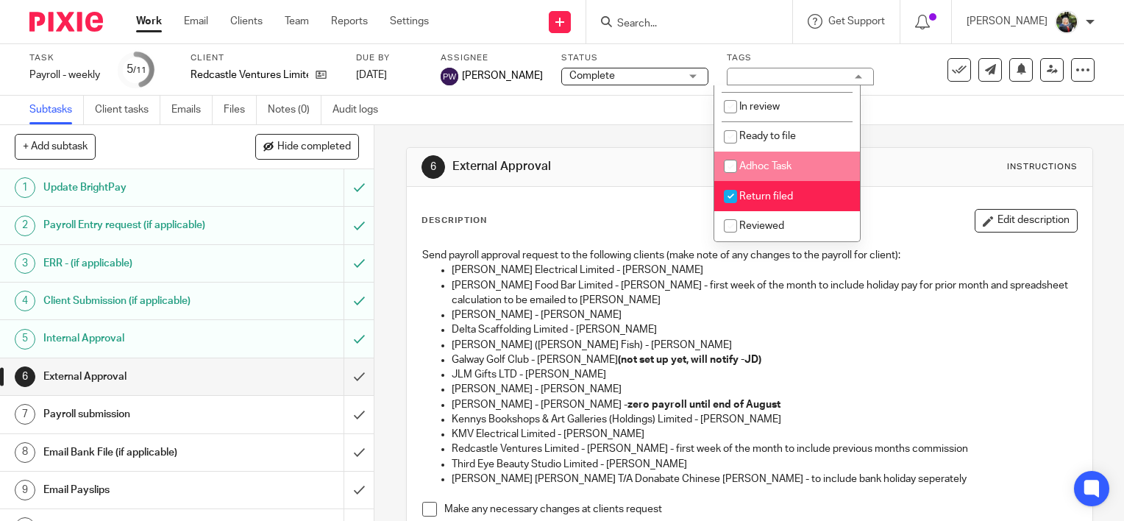
click at [656, 127] on div "6 External Approval Instructions Description Edit description Send payroll appr…" at bounding box center [749, 434] width 687 height 619
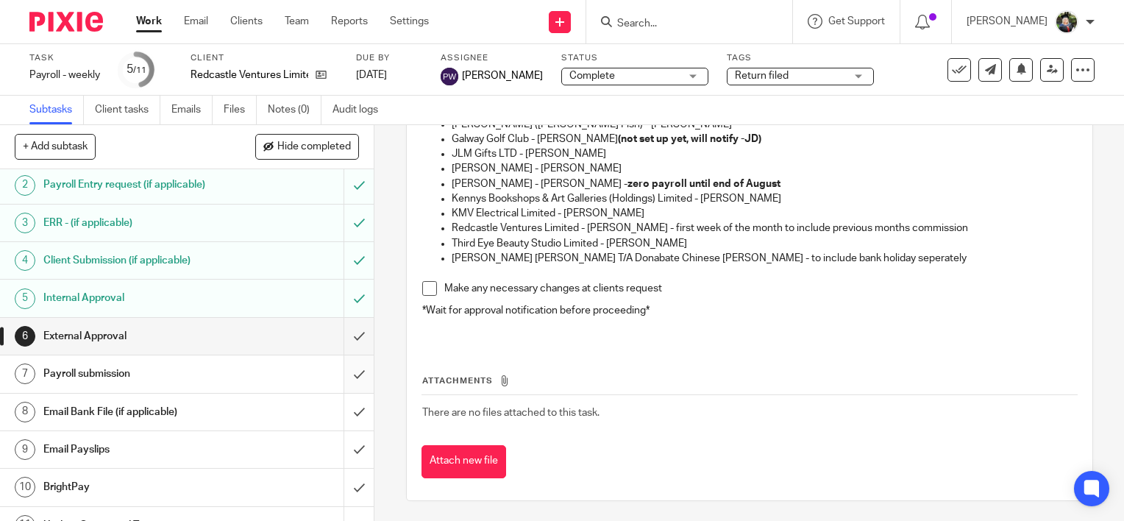
scroll to position [62, 0]
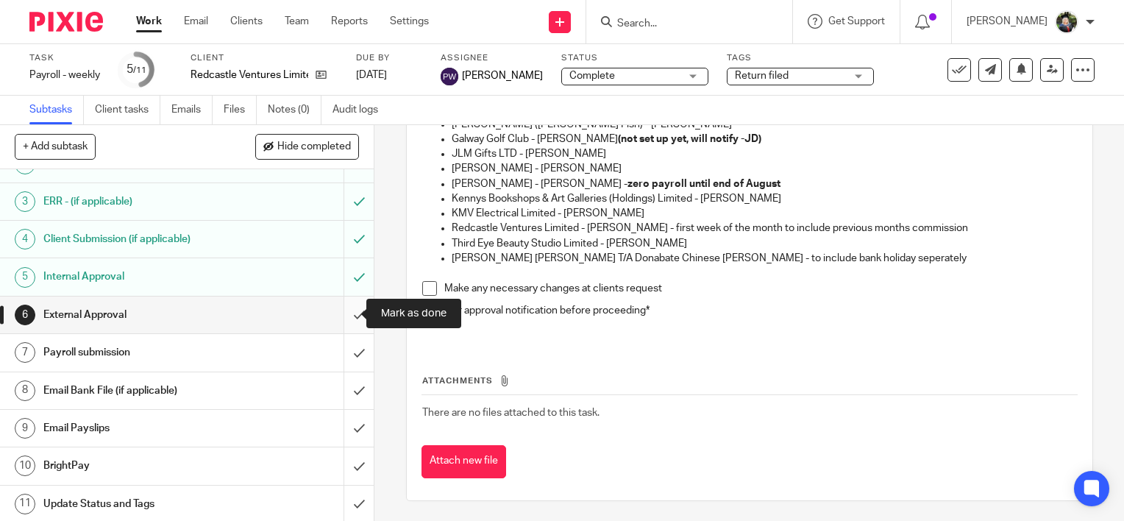
click at [344, 313] on input "submit" at bounding box center [187, 314] width 374 height 37
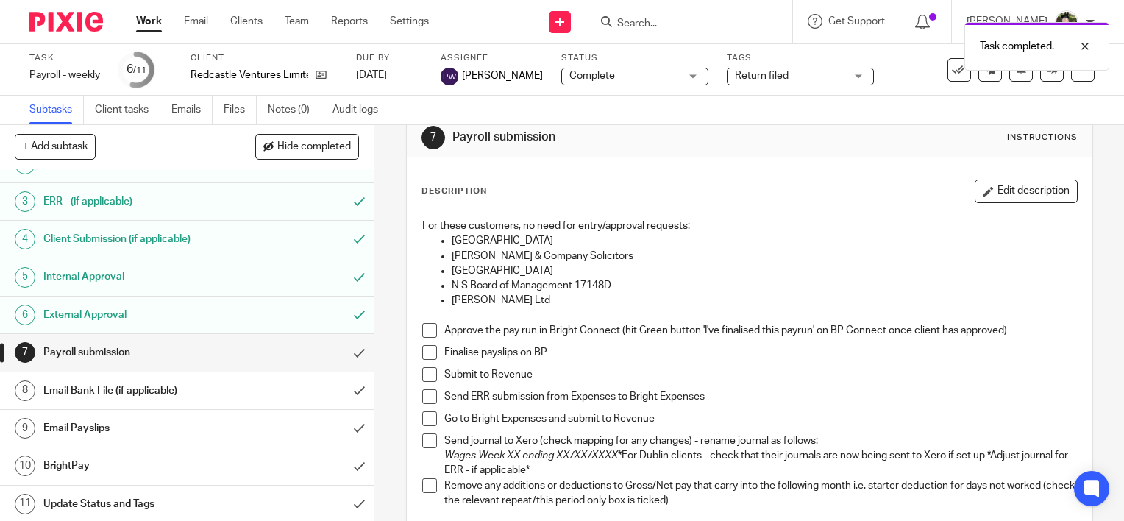
scroll to position [74, 0]
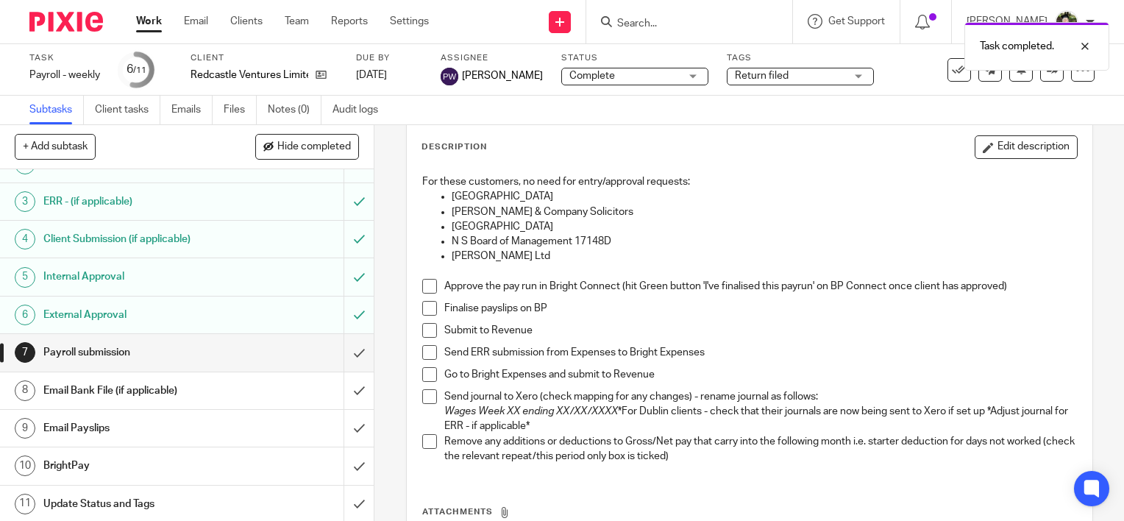
drag, startPoint x: 424, startPoint y: 288, endPoint x: 426, endPoint y: 309, distance: 20.7
click at [424, 291] on span at bounding box center [429, 286] width 15 height 15
click at [426, 310] on span at bounding box center [429, 308] width 15 height 15
click at [426, 330] on span at bounding box center [429, 330] width 15 height 15
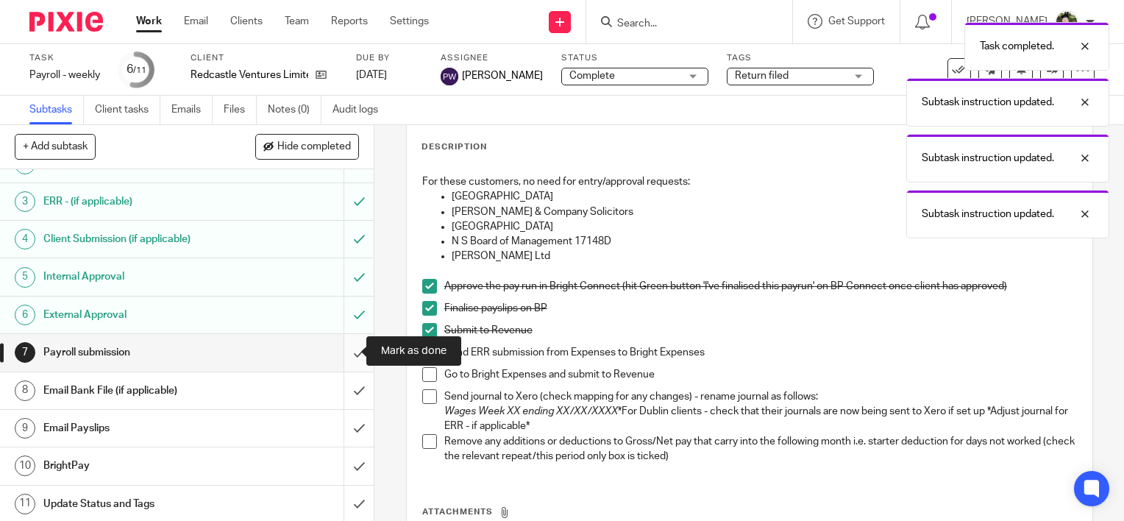
click at [341, 353] on input "submit" at bounding box center [187, 352] width 374 height 37
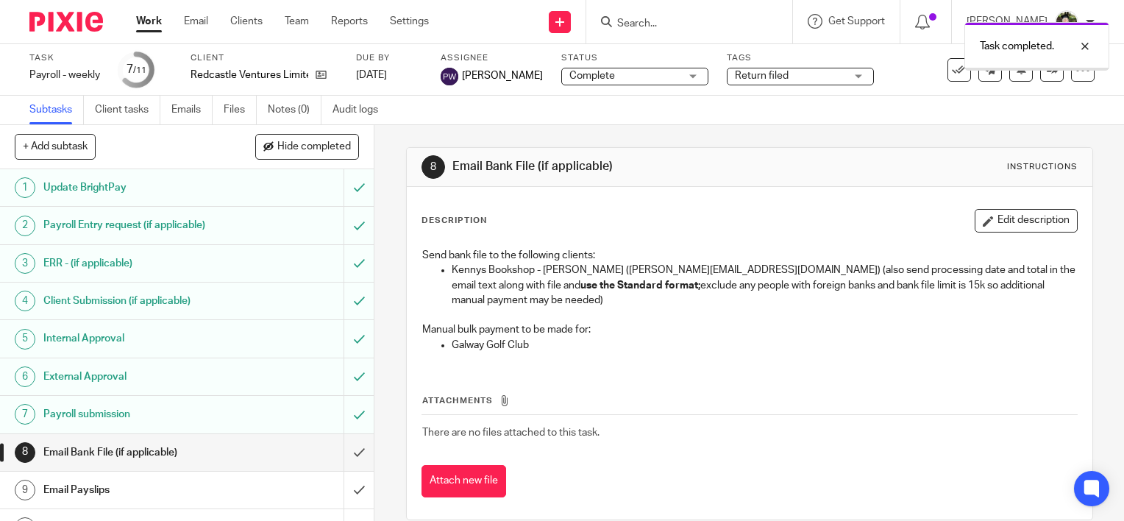
scroll to position [62, 0]
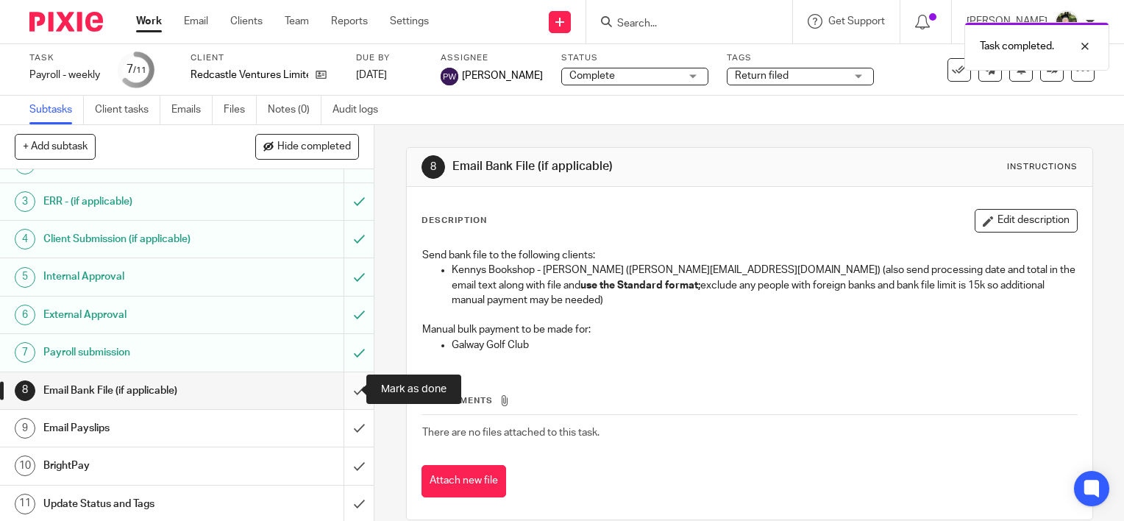
click at [345, 391] on input "submit" at bounding box center [187, 390] width 374 height 37
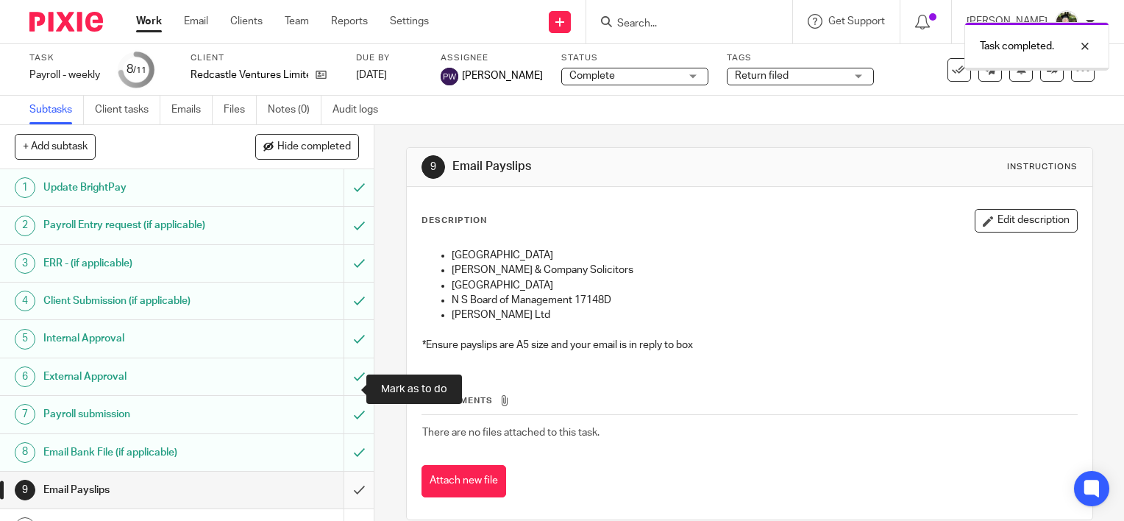
scroll to position [62, 0]
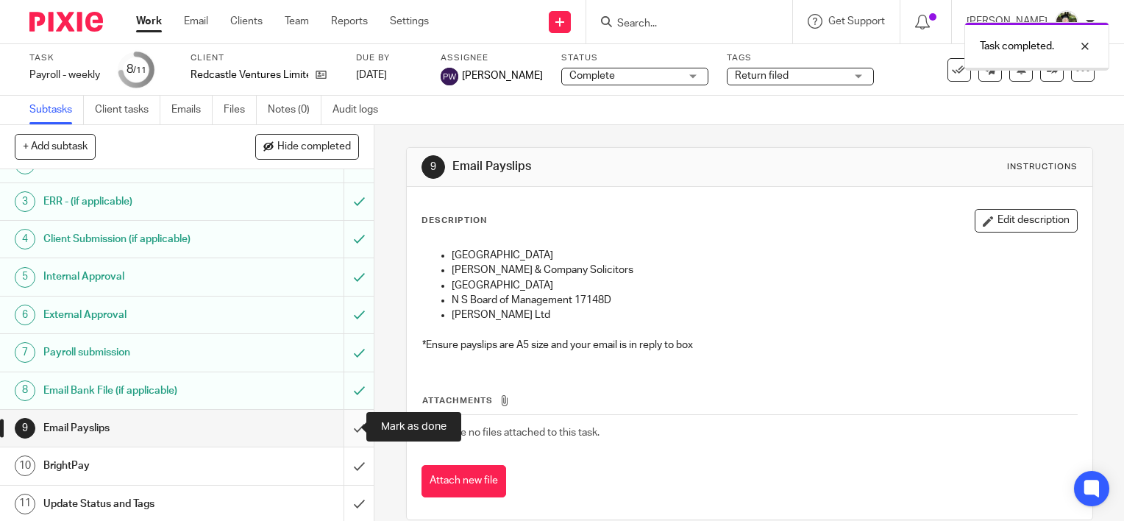
click at [340, 427] on input "submit" at bounding box center [187, 428] width 374 height 37
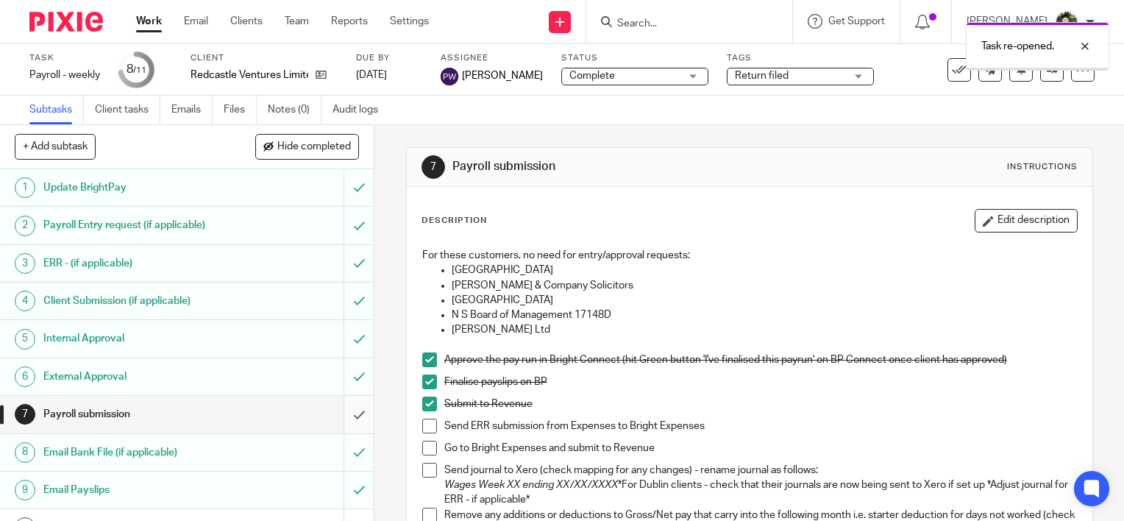
click at [344, 415] on input "submit" at bounding box center [187, 414] width 374 height 37
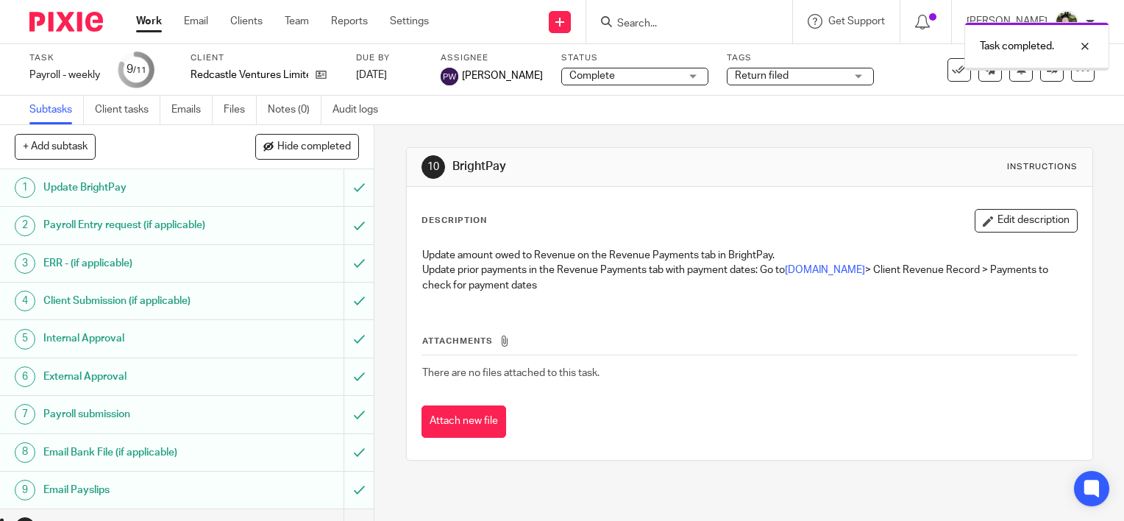
scroll to position [62, 0]
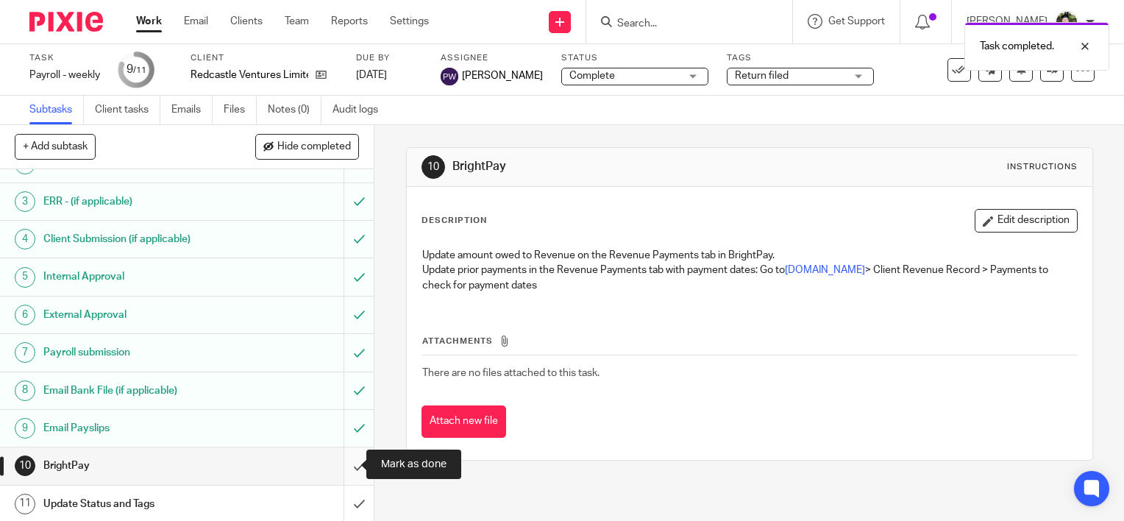
click at [341, 466] on input "submit" at bounding box center [187, 465] width 374 height 37
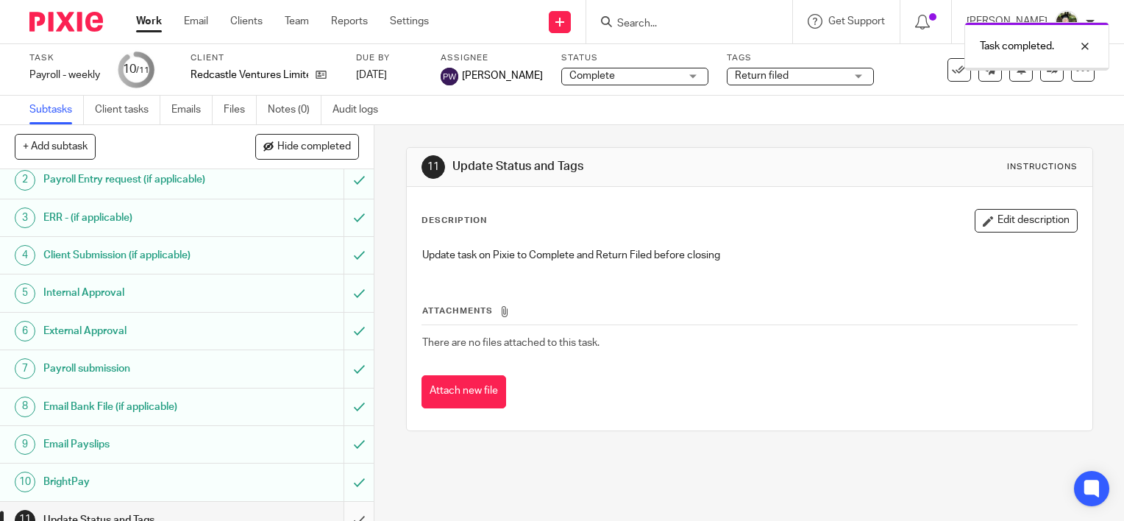
scroll to position [62, 0]
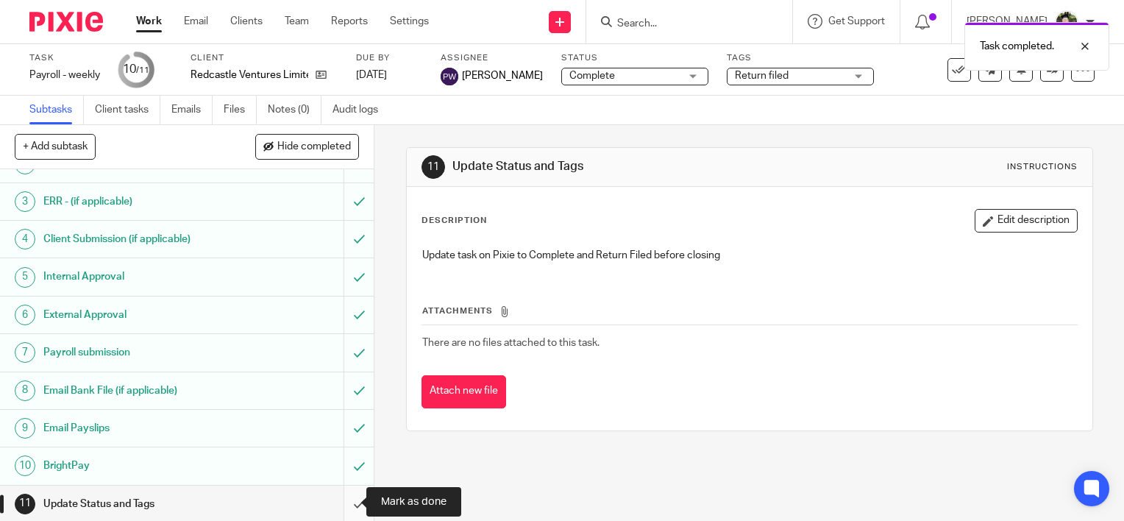
click at [346, 502] on input "submit" at bounding box center [187, 504] width 374 height 37
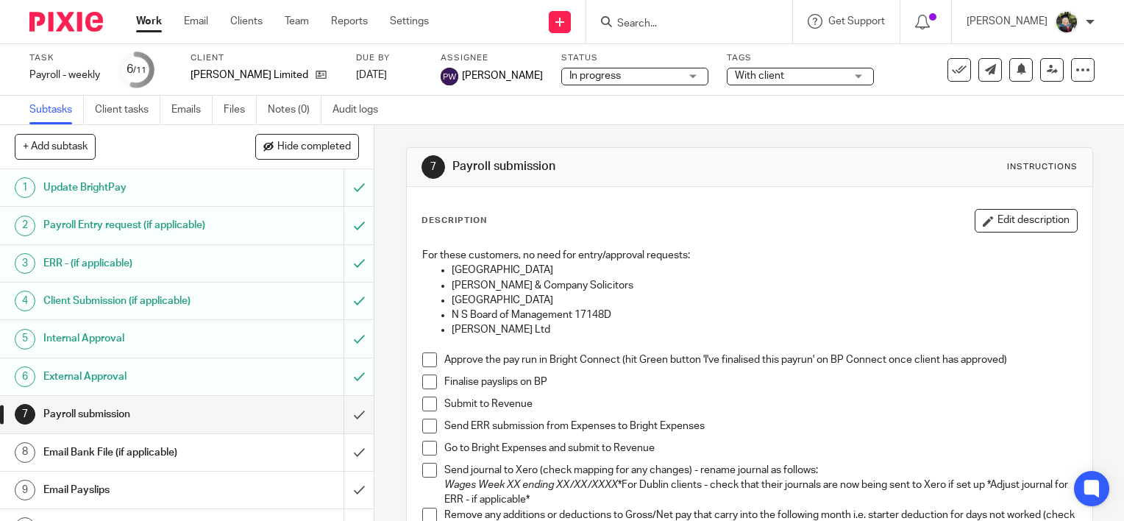
scroll to position [62, 0]
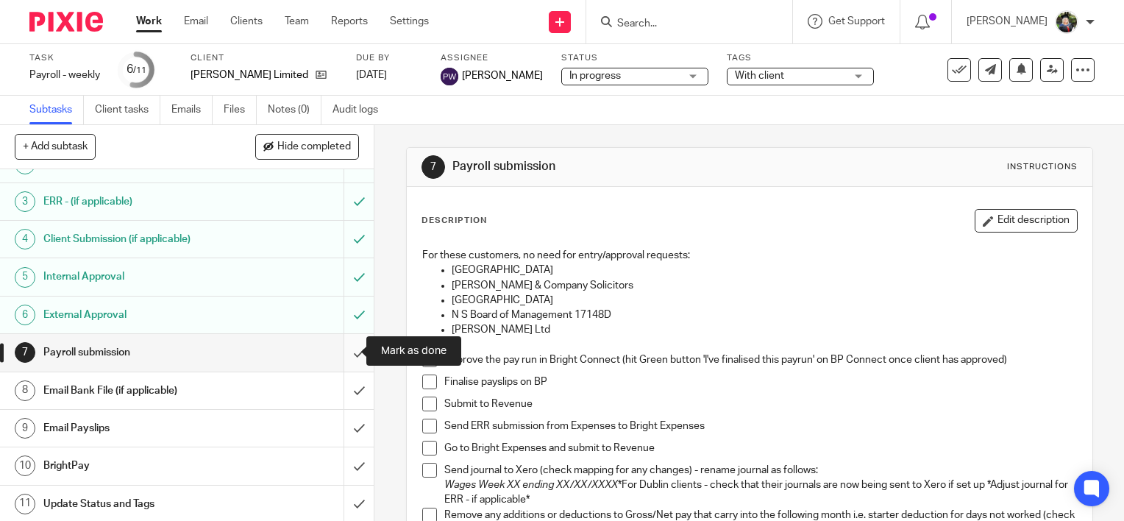
click at [343, 353] on input "submit" at bounding box center [187, 352] width 374 height 37
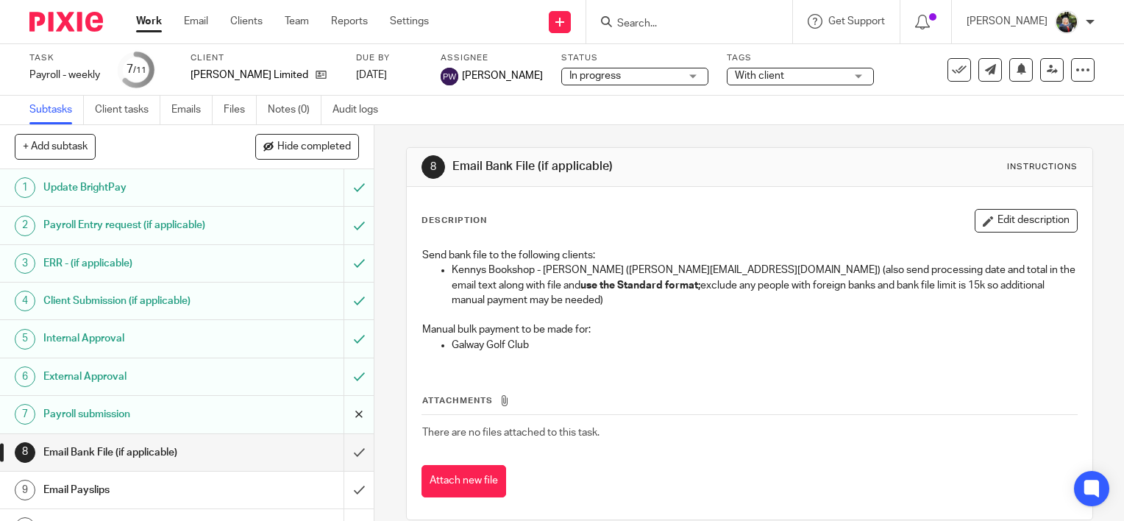
scroll to position [62, 0]
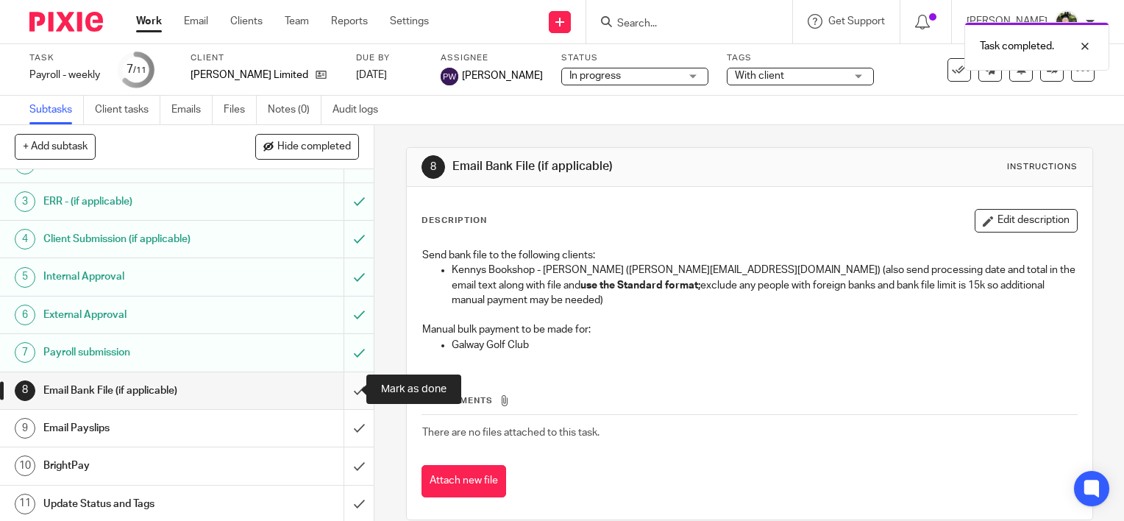
click at [341, 386] on input "submit" at bounding box center [187, 390] width 374 height 37
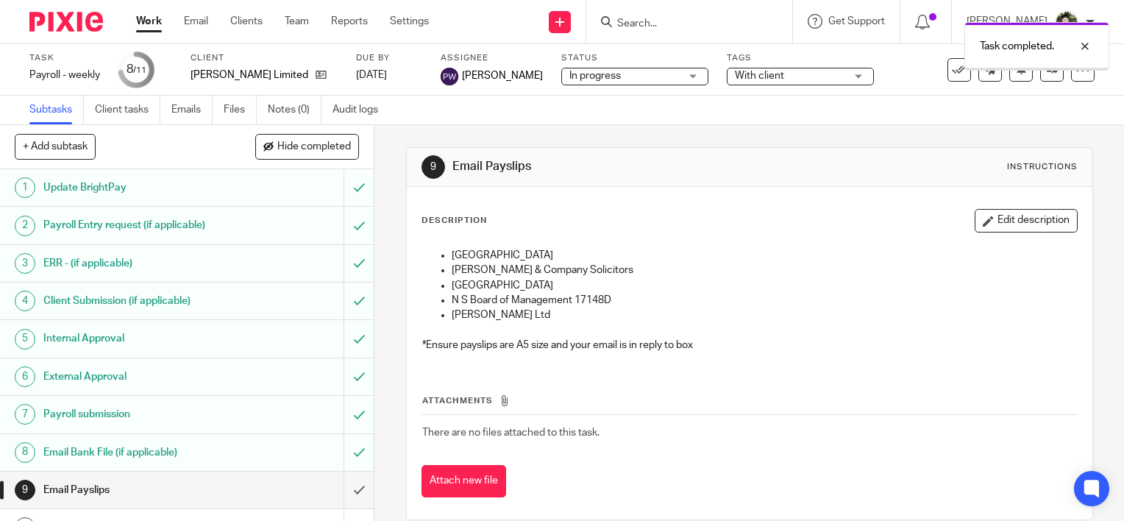
scroll to position [62, 0]
